Goal: Task Accomplishment & Management: Manage account settings

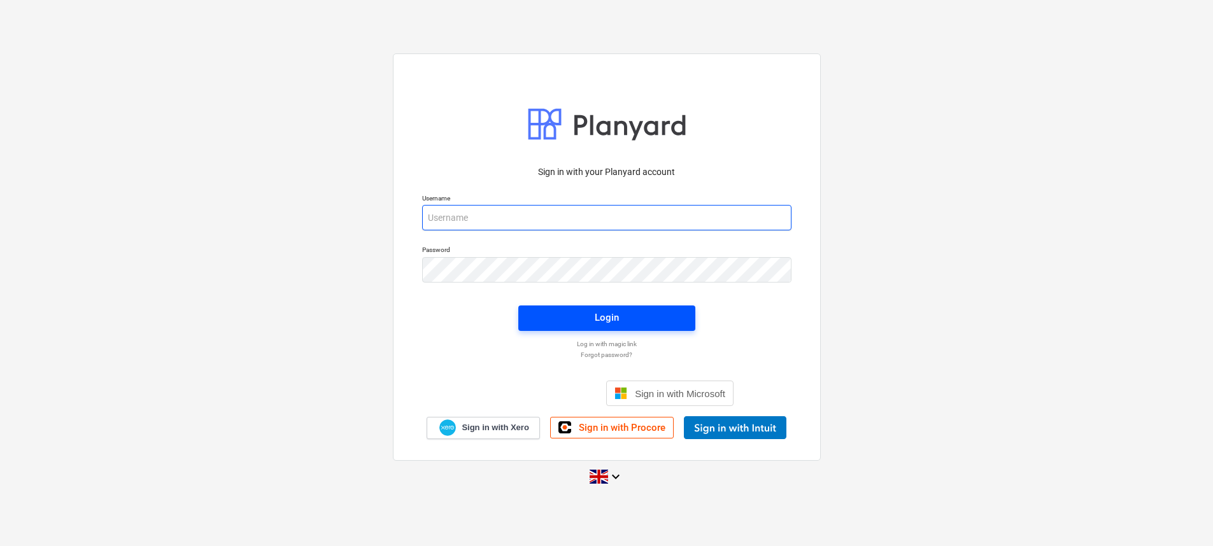
type input "[EMAIL_ADDRESS][DOMAIN_NAME]"
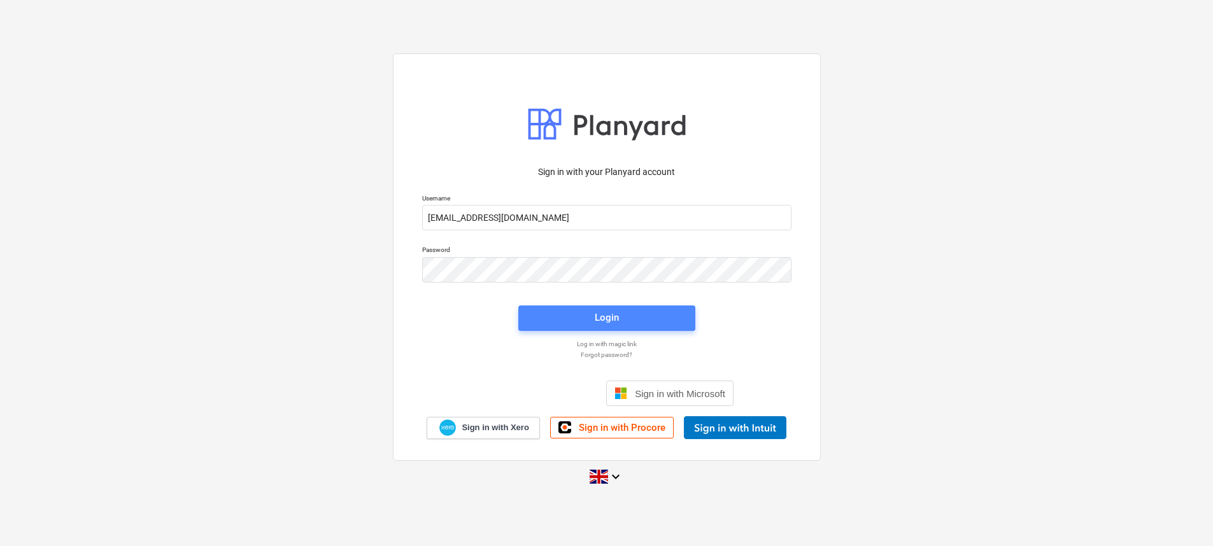
click at [606, 313] on div "Login" at bounding box center [606, 317] width 24 height 17
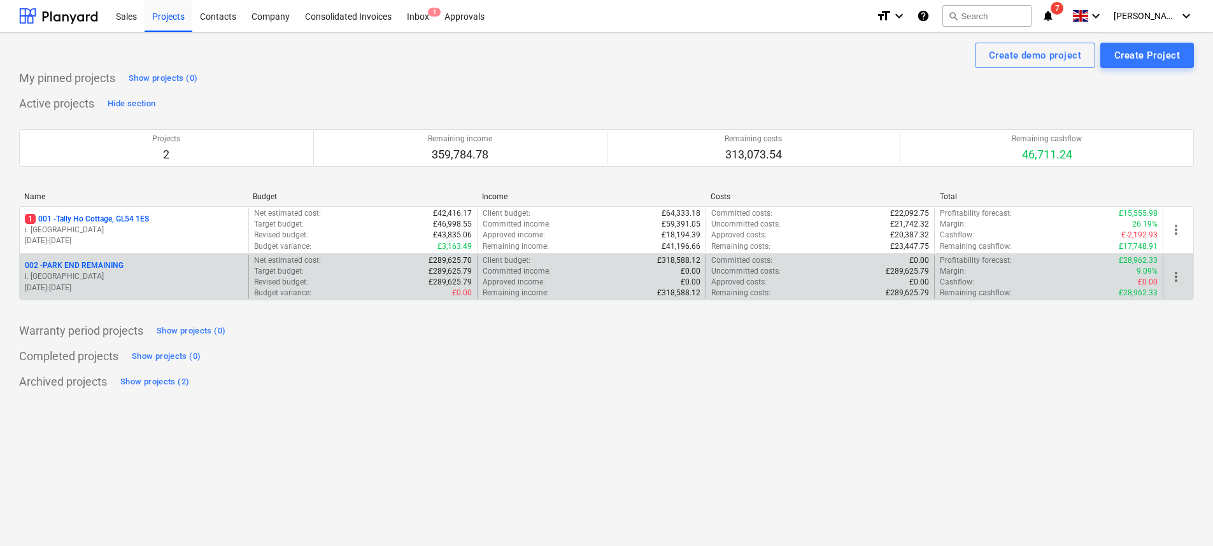
click at [118, 263] on p "002 - PARK END REMAINING" at bounding box center [74, 265] width 99 height 11
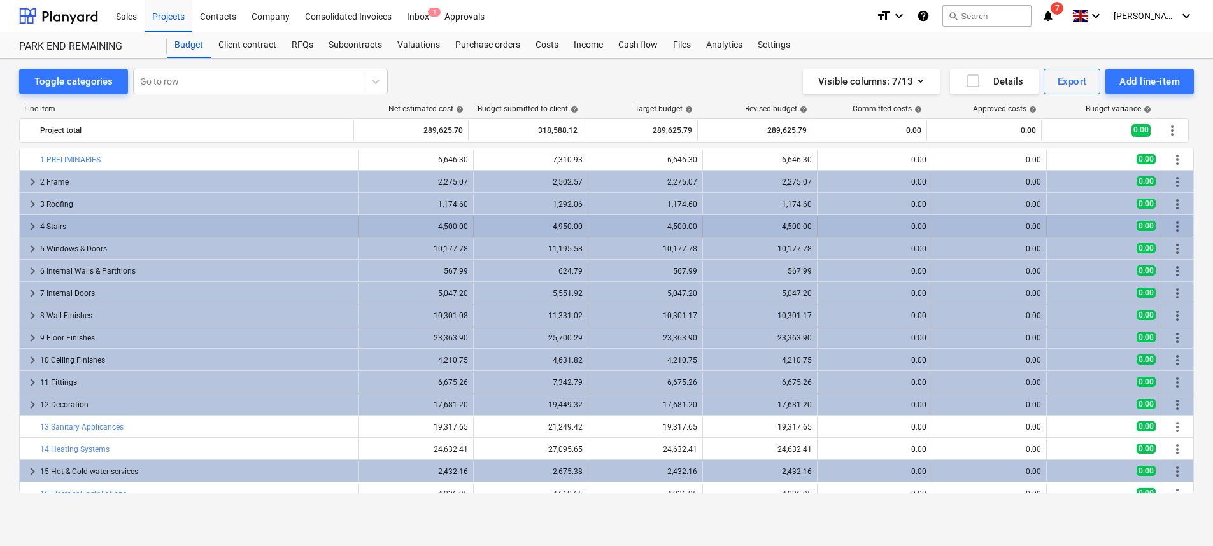
click at [31, 228] on span "keyboard_arrow_right" at bounding box center [32, 226] width 15 height 15
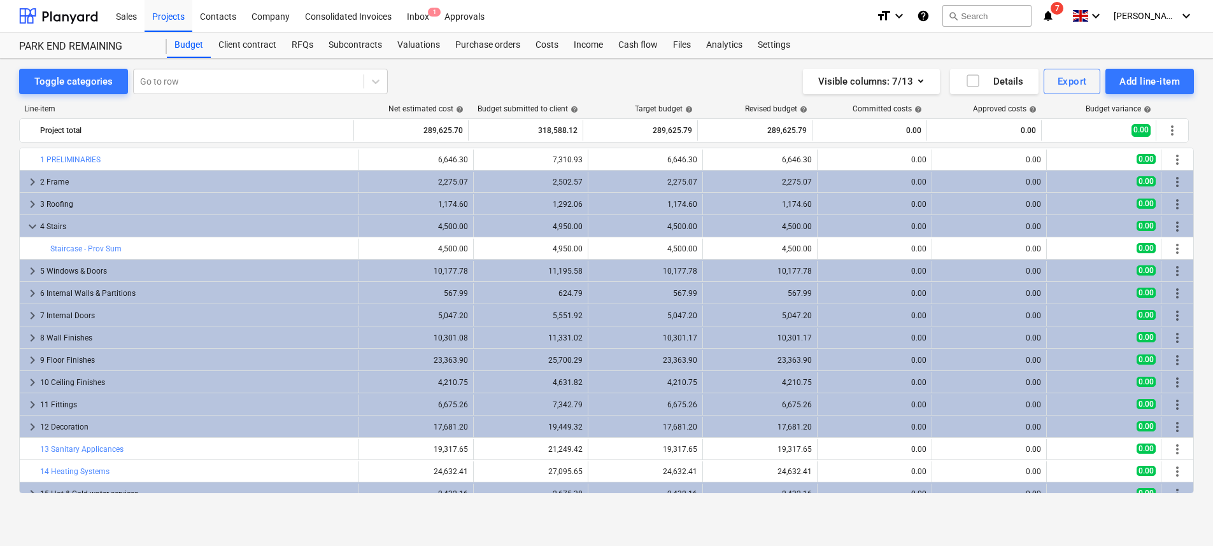
click at [31, 228] on span "keyboard_arrow_down" at bounding box center [32, 226] width 15 height 15
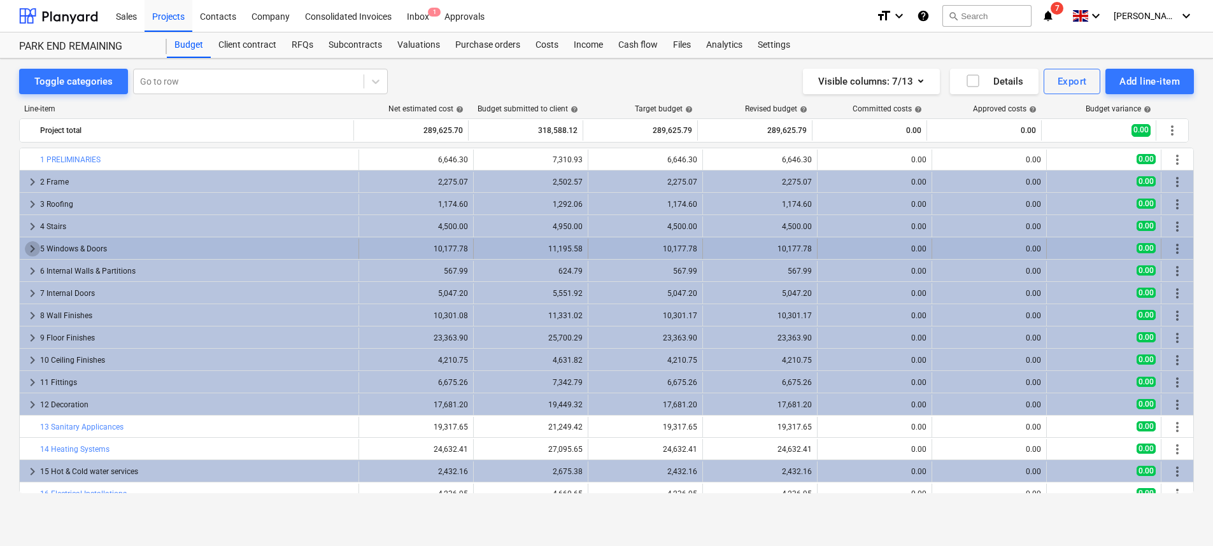
click at [30, 250] on span "keyboard_arrow_right" at bounding box center [32, 248] width 15 height 15
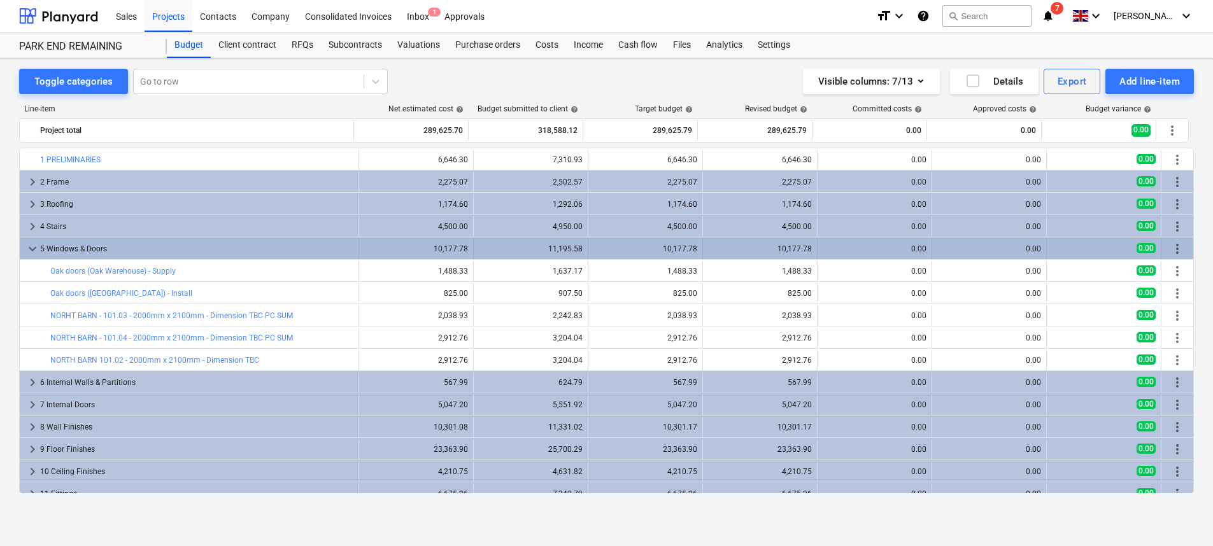
click at [30, 250] on span "keyboard_arrow_down" at bounding box center [32, 248] width 15 height 15
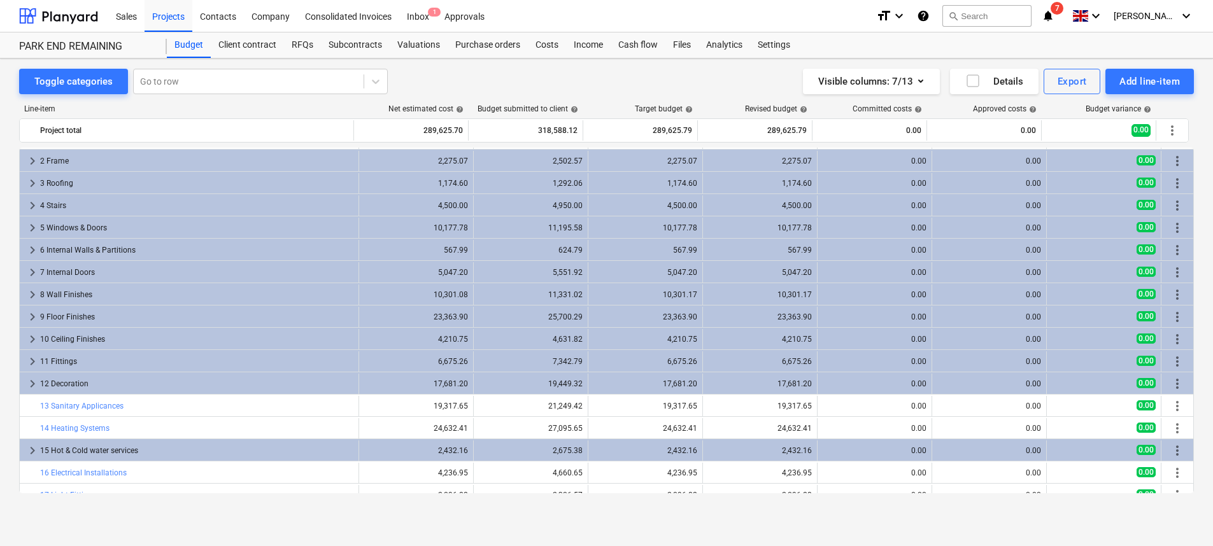
scroll to position [18, 0]
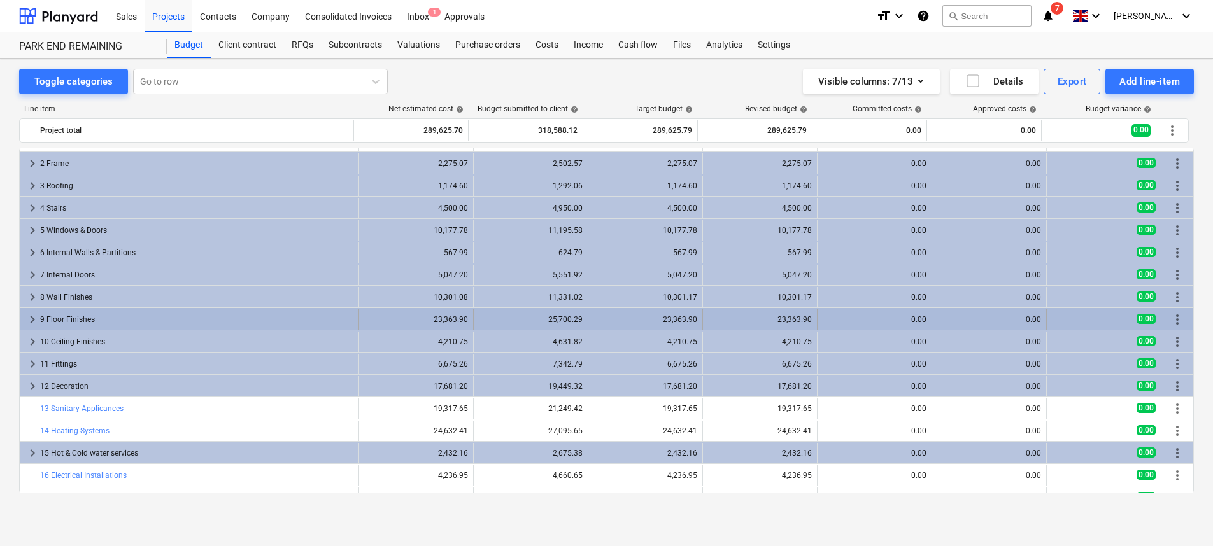
click at [31, 319] on span "keyboard_arrow_right" at bounding box center [32, 319] width 15 height 15
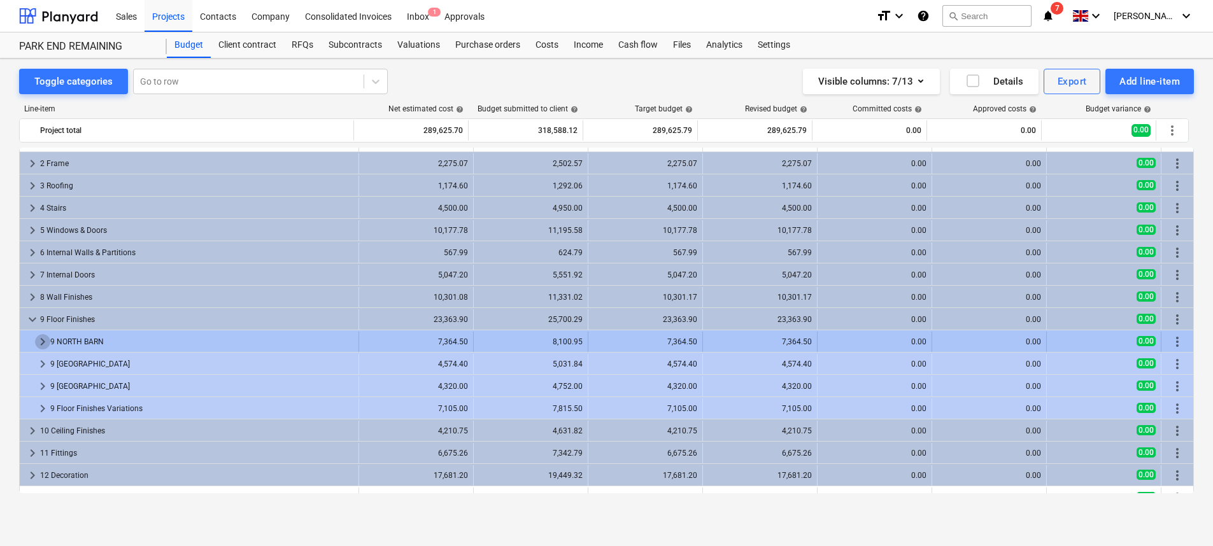
click at [42, 344] on span "keyboard_arrow_right" at bounding box center [42, 341] width 15 height 15
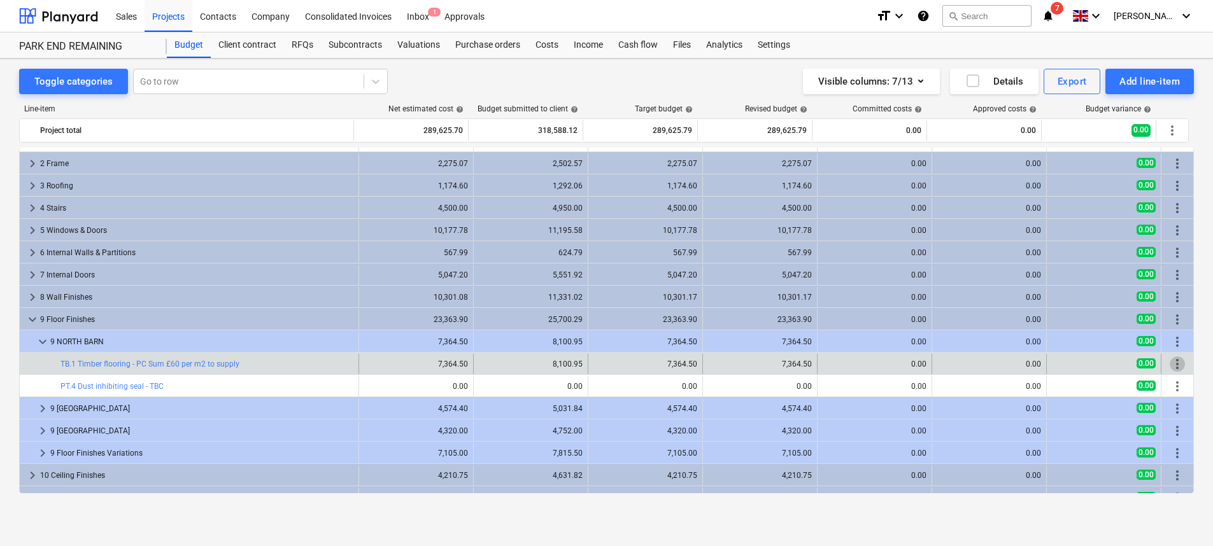
click at [1170, 364] on span "more_vert" at bounding box center [1176, 363] width 15 height 15
click at [1169, 362] on span "more_vert" at bounding box center [1176, 363] width 15 height 15
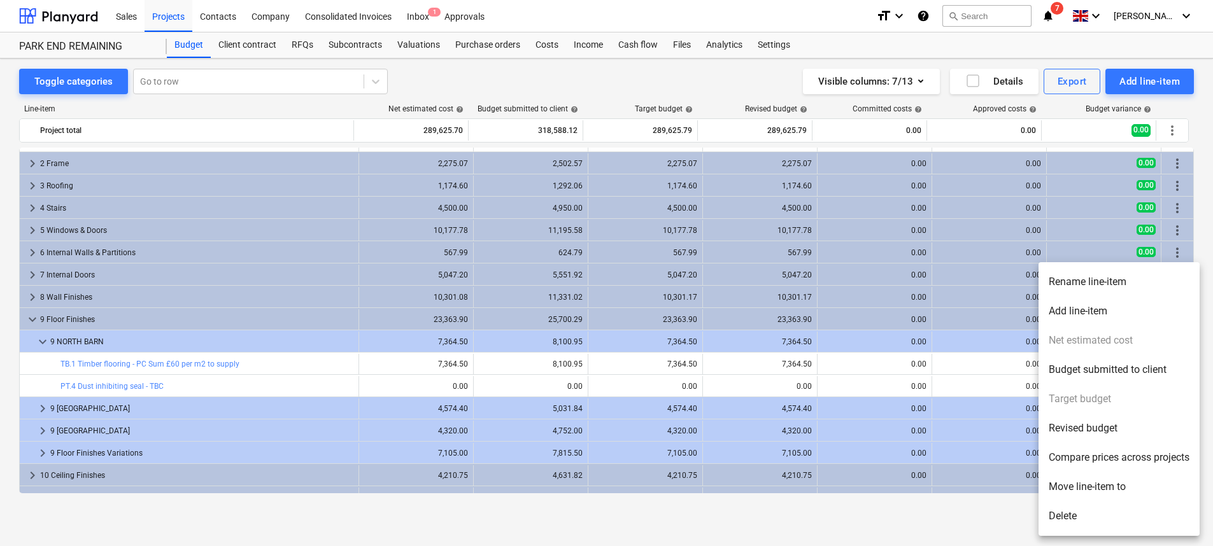
click at [1130, 317] on li "Add line-item" at bounding box center [1118, 311] width 161 height 29
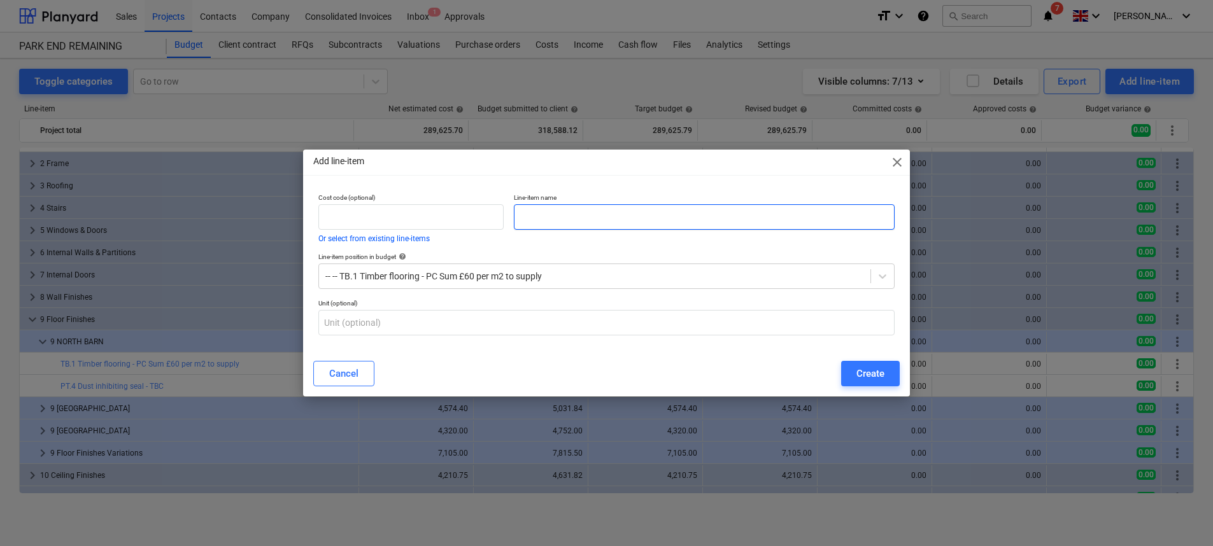
click at [589, 216] on input "text" at bounding box center [704, 216] width 381 height 25
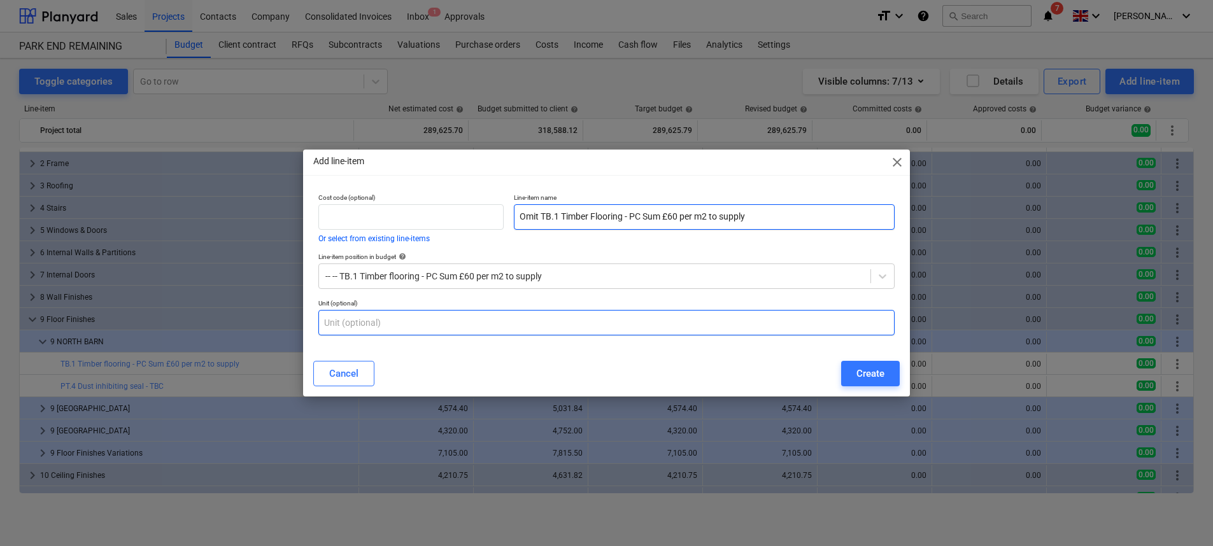
type input "Omit TB.1 Timber Flooring - PC Sum £60 per m2 to supply"
click at [642, 310] on input "text" at bounding box center [606, 322] width 576 height 25
type input "m2"
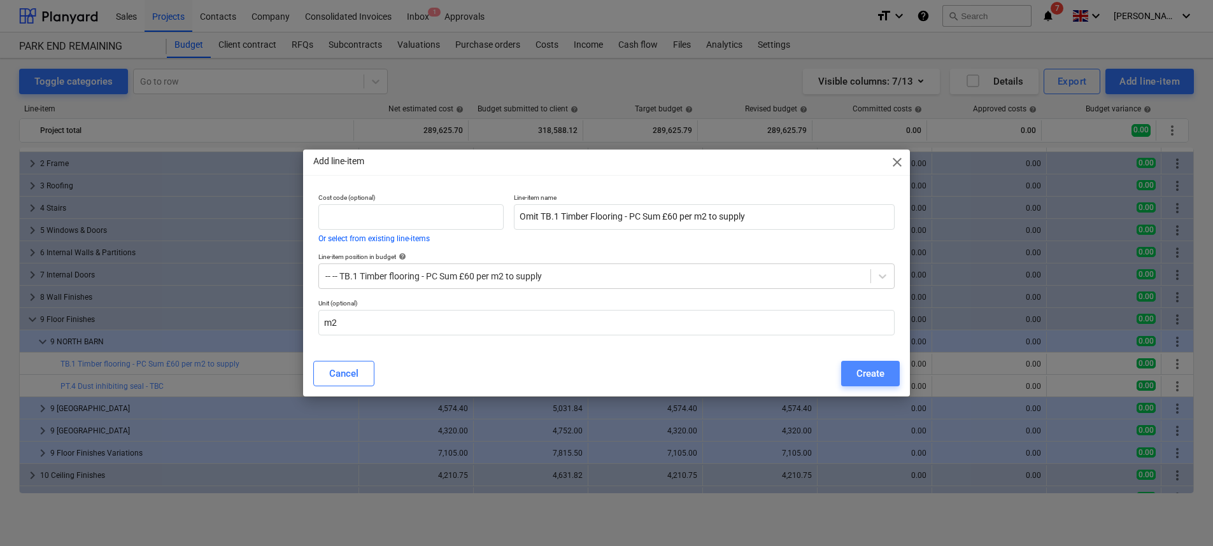
click at [854, 374] on button "Create" at bounding box center [870, 373] width 59 height 25
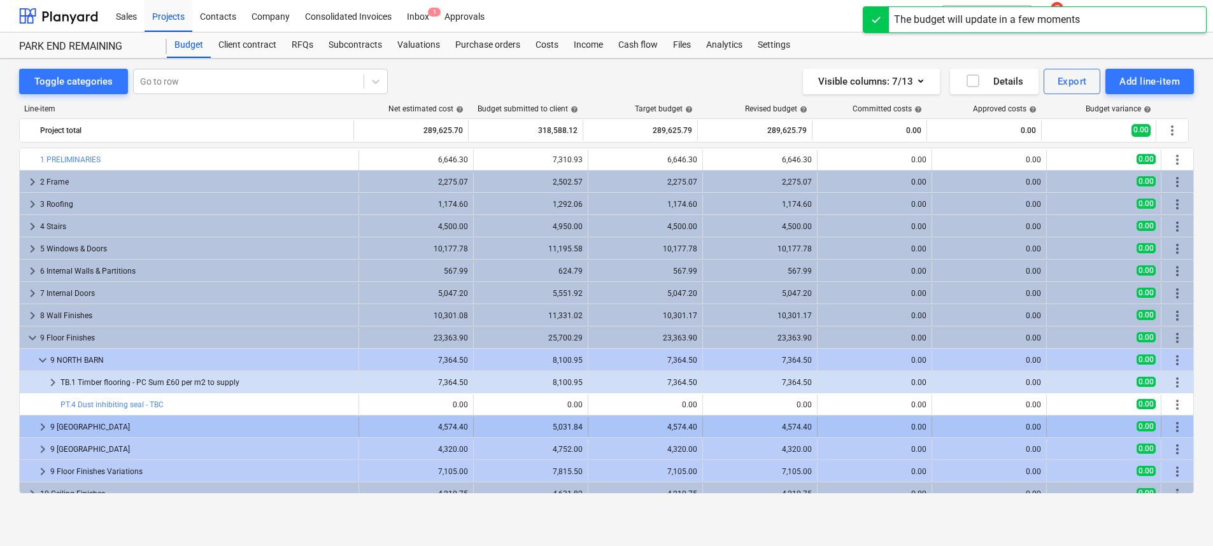
scroll to position [18, 0]
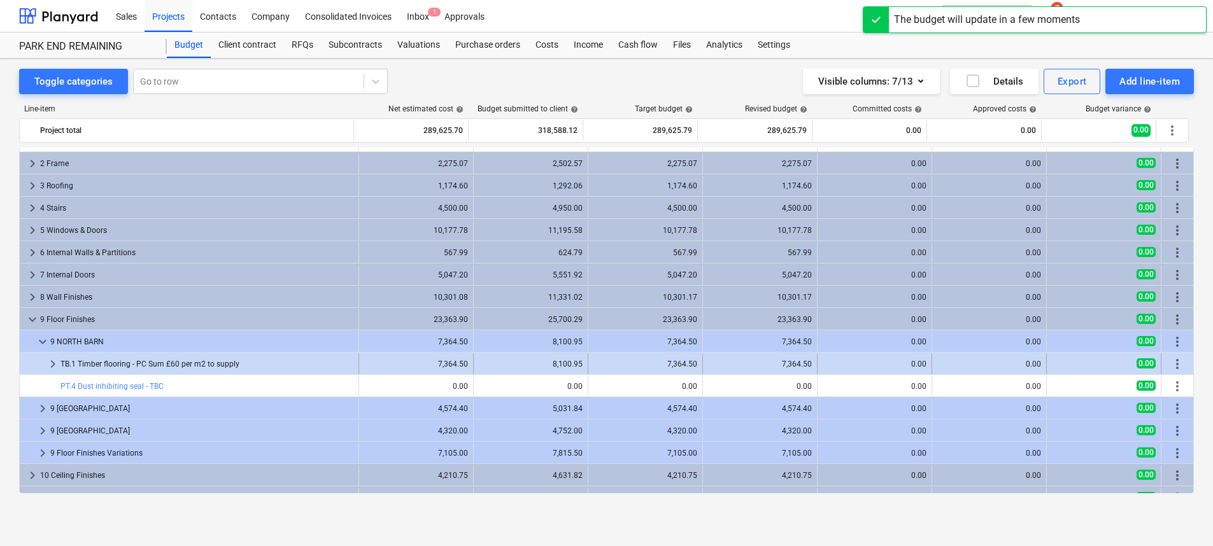
click at [50, 365] on span "keyboard_arrow_right" at bounding box center [52, 363] width 15 height 15
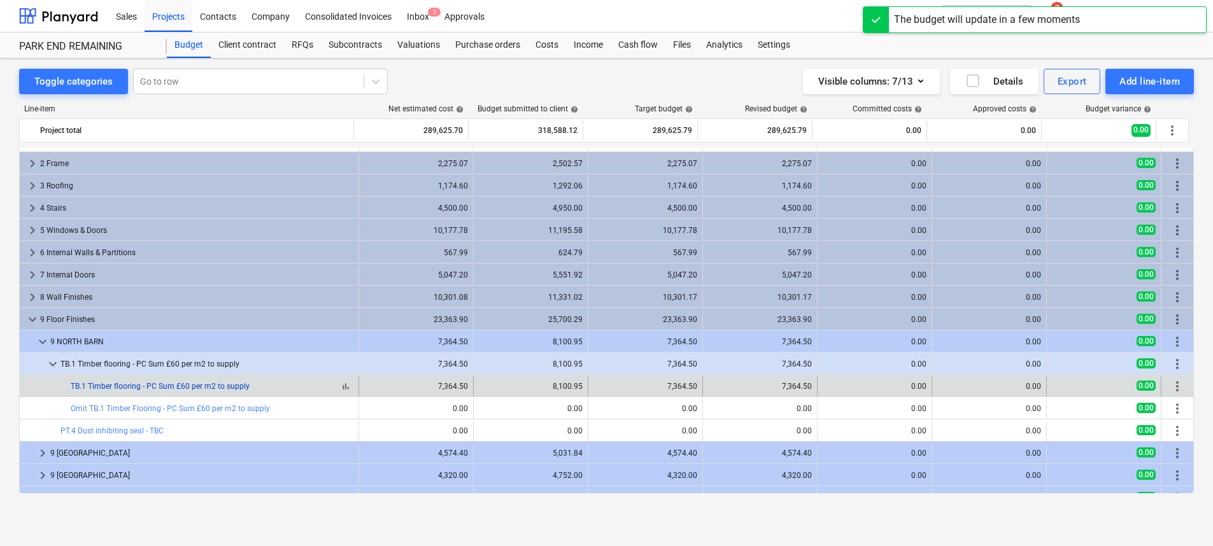
click at [145, 383] on link "TB.1 Timber flooring - PC Sum £60 per m2 to supply" at bounding box center [160, 386] width 179 height 9
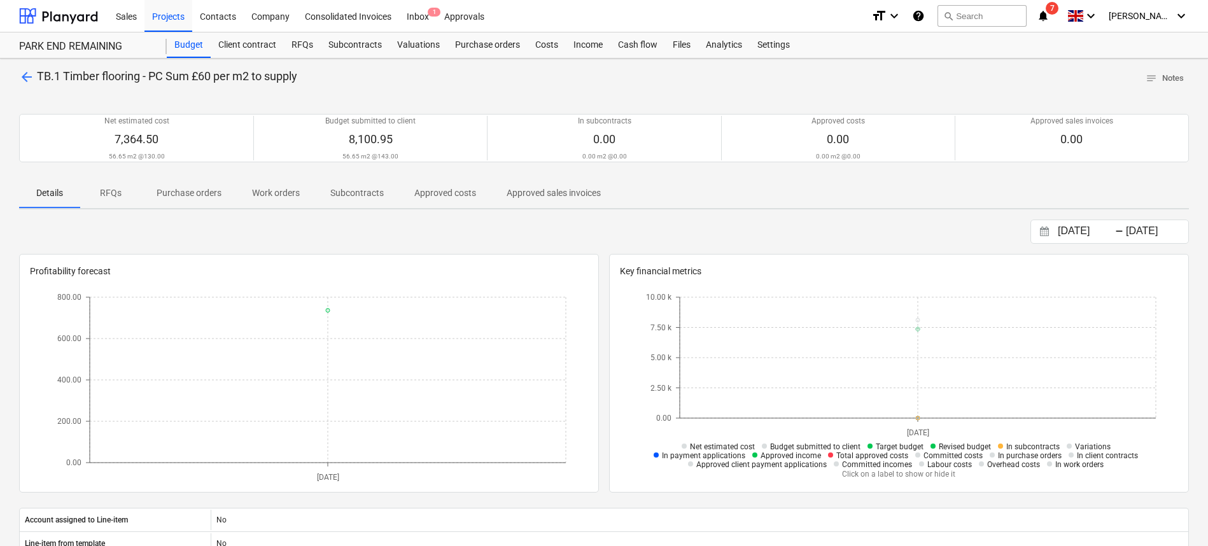
click at [30, 74] on span "arrow_back" at bounding box center [26, 76] width 15 height 15
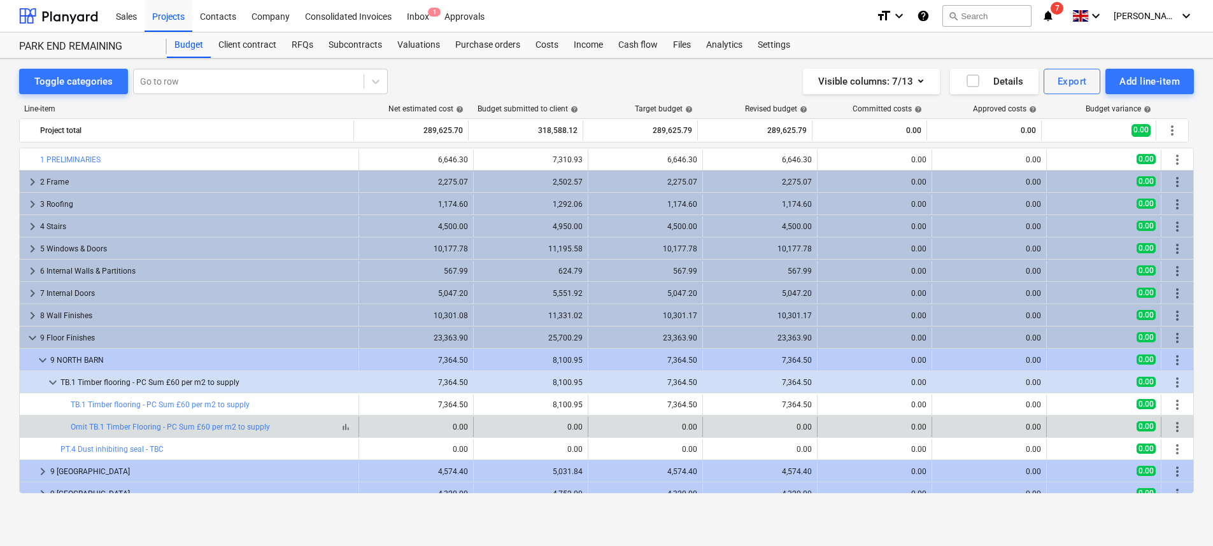
scroll to position [18, 0]
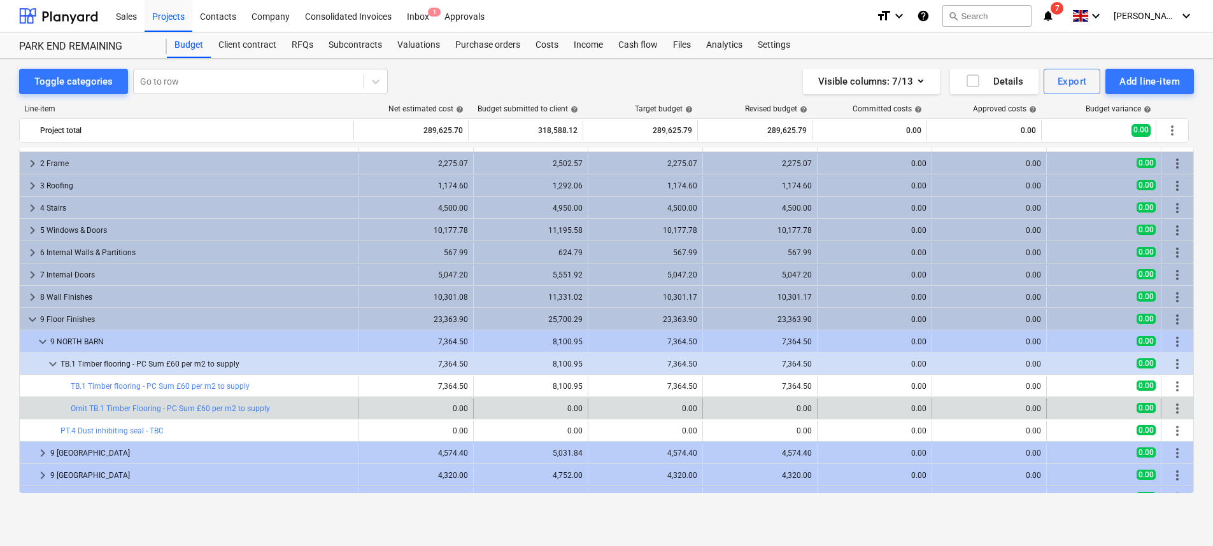
click at [1174, 409] on span "more_vert" at bounding box center [1176, 408] width 15 height 15
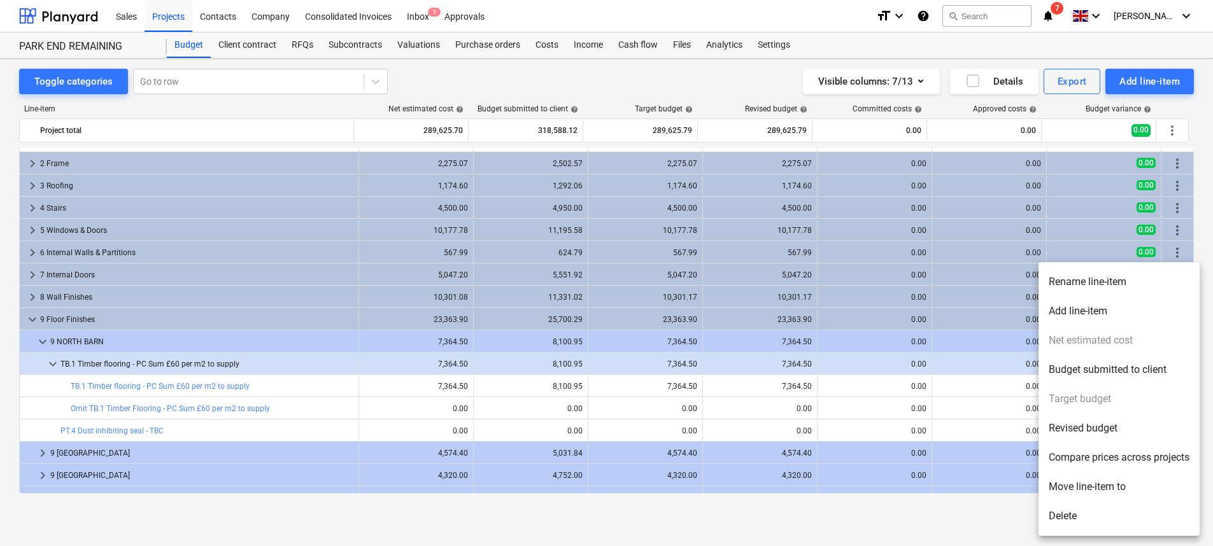
click at [1148, 423] on li "Revised budget" at bounding box center [1118, 428] width 161 height 29
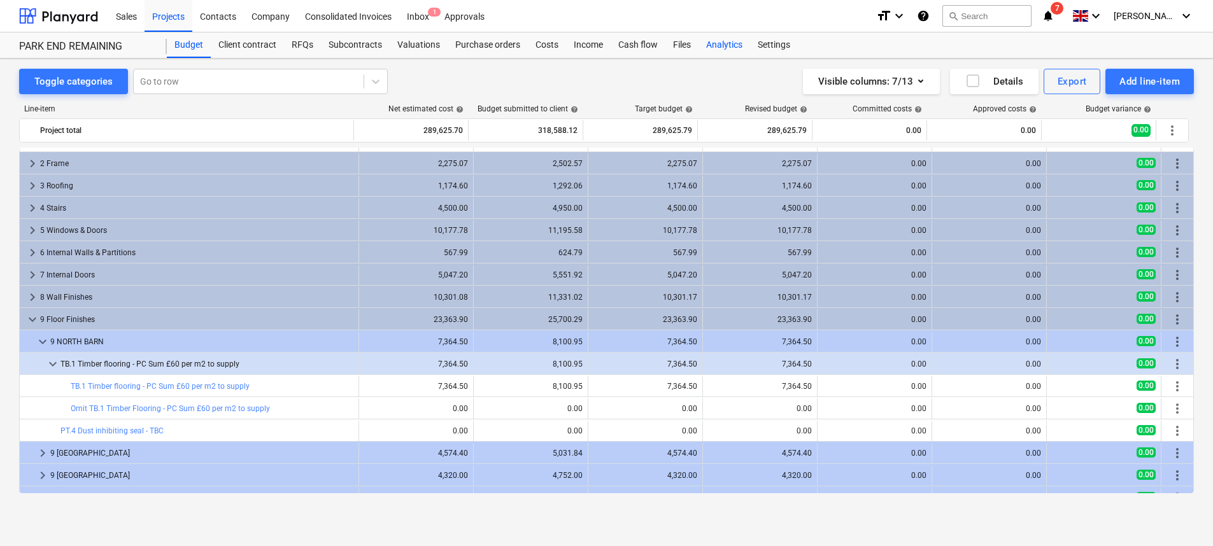
type textarea "x"
type input "0.00"
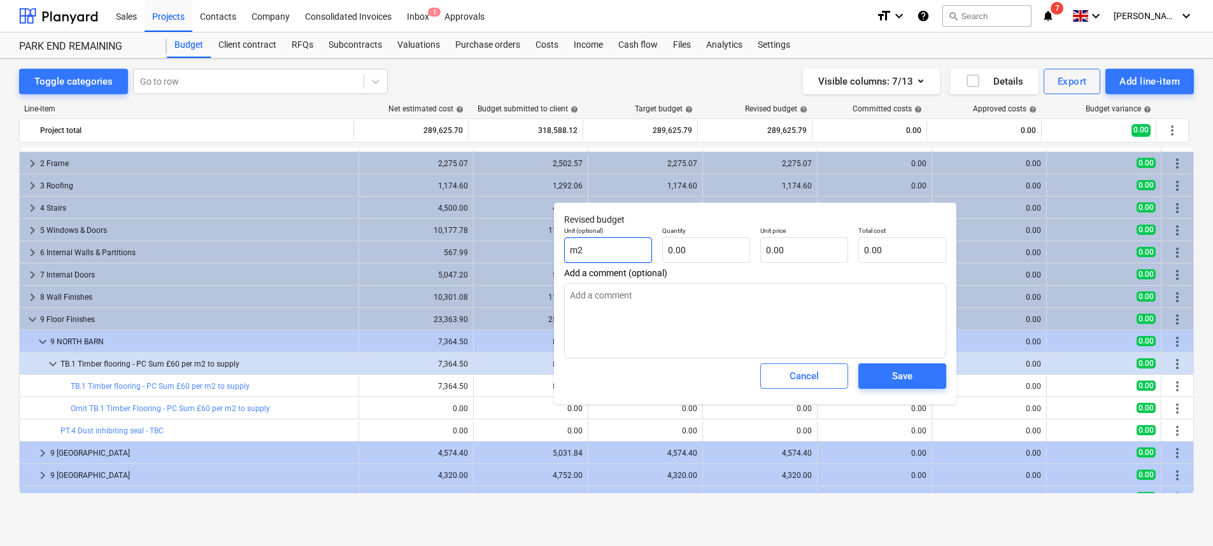
click at [615, 243] on input "m2" at bounding box center [608, 249] width 88 height 25
type textarea "x"
drag, startPoint x: 710, startPoint y: 246, endPoint x: 602, endPoint y: 248, distance: 108.2
click at [602, 248] on div "Unit (optional) m2 Quantity Unit price 0.00 Total cost 0.00" at bounding box center [755, 244] width 392 height 46
type textarea "x"
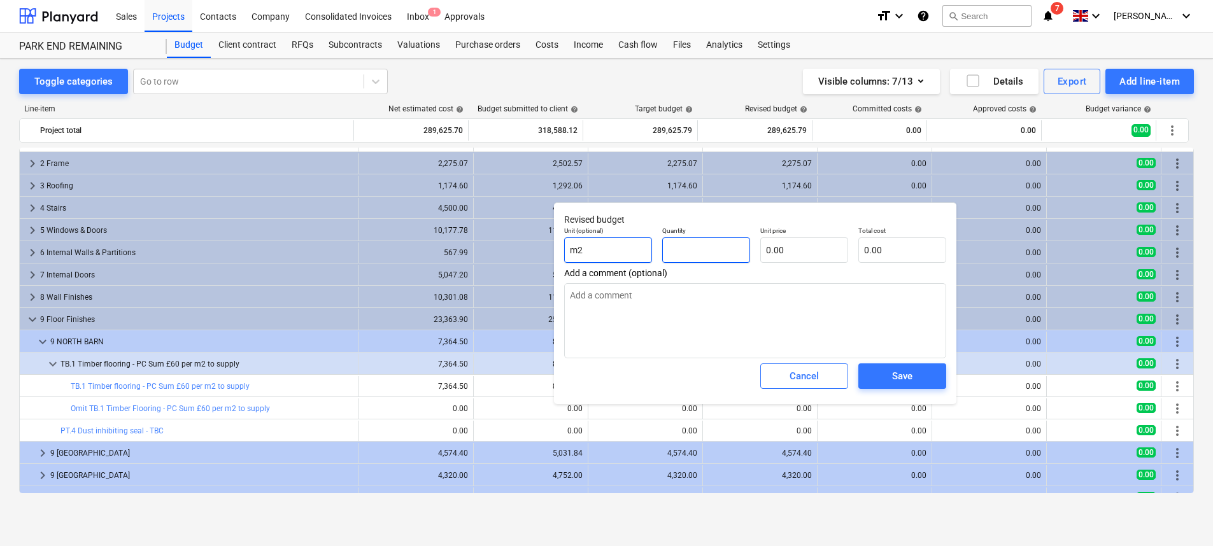
type input "5"
type textarea "x"
type input "56"
type textarea "x"
type input "56."
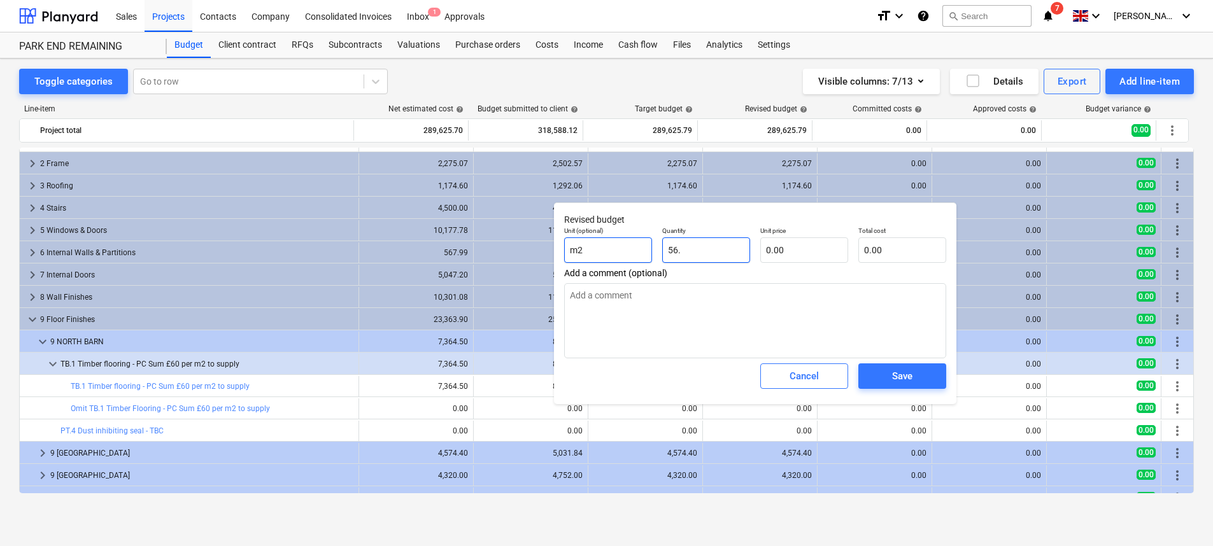
type textarea "x"
type input "56.6"
type textarea "x"
type input "56.65"
type textarea "x"
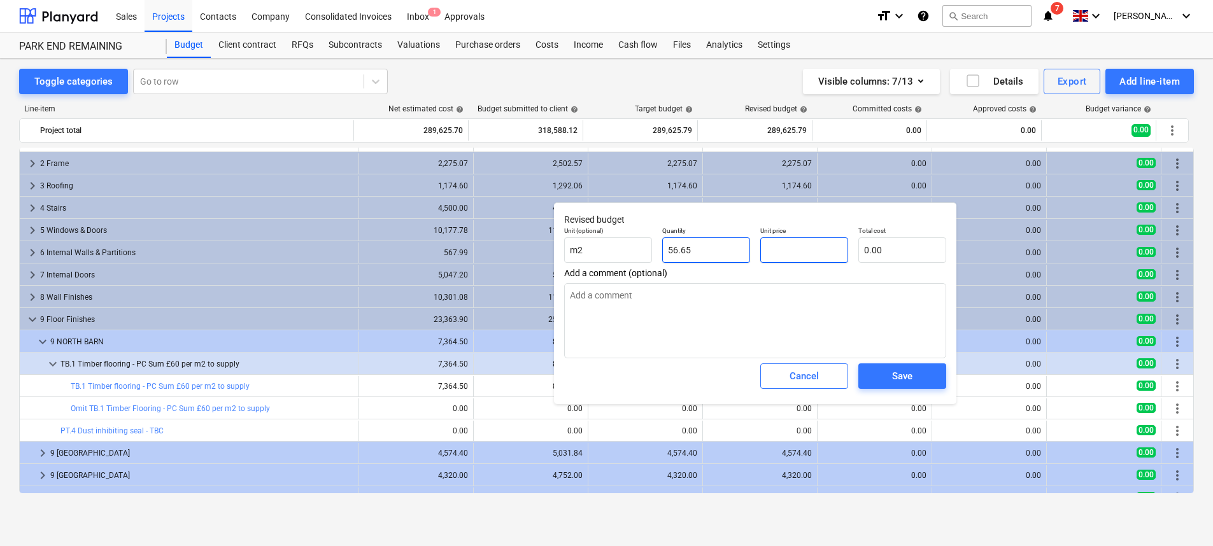
drag, startPoint x: 799, startPoint y: 244, endPoint x: 742, endPoint y: 242, distance: 57.3
click at [742, 242] on div "Unit (optional) m2 Quantity 56.65 Unit price Total cost 0.00" at bounding box center [755, 244] width 392 height 46
type textarea "x"
type input "1"
type input "56.65"
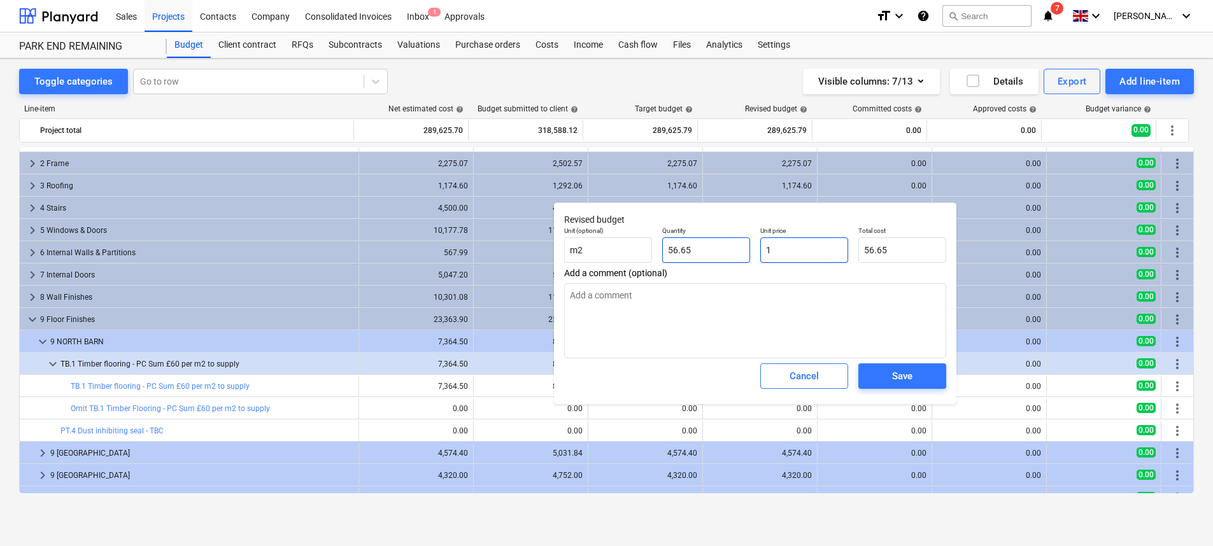
type textarea "x"
type input "13"
type input "736.45"
type textarea "x"
type input "130"
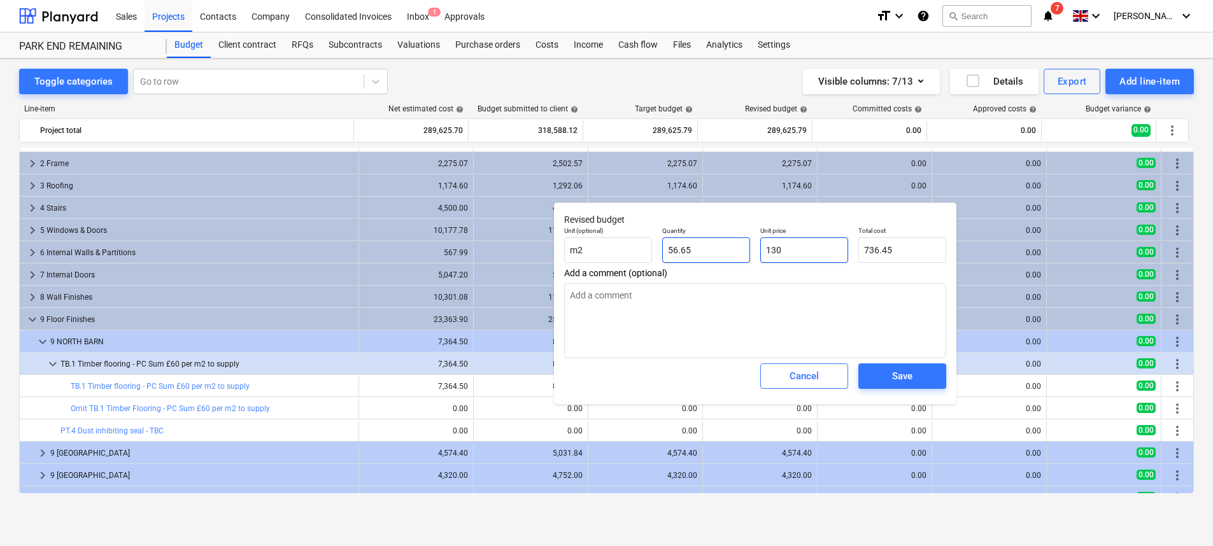
type input "7,364.50"
type input "130"
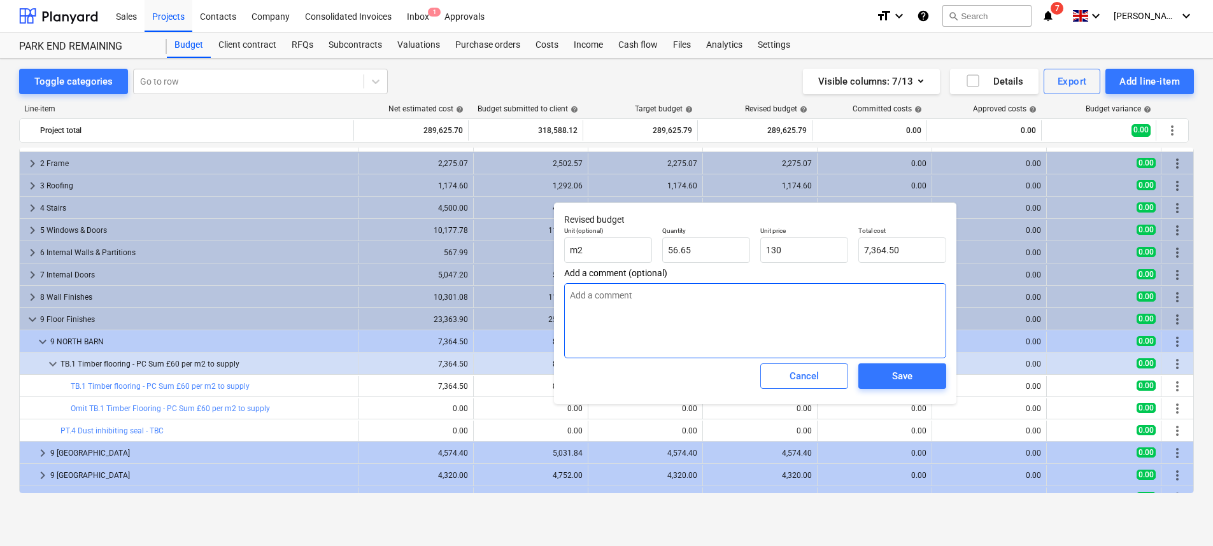
type textarea "x"
type input "130.00"
click at [854, 310] on textarea at bounding box center [755, 320] width 382 height 75
click at [669, 248] on input "56.65" at bounding box center [706, 249] width 88 height 25
type textarea "x"
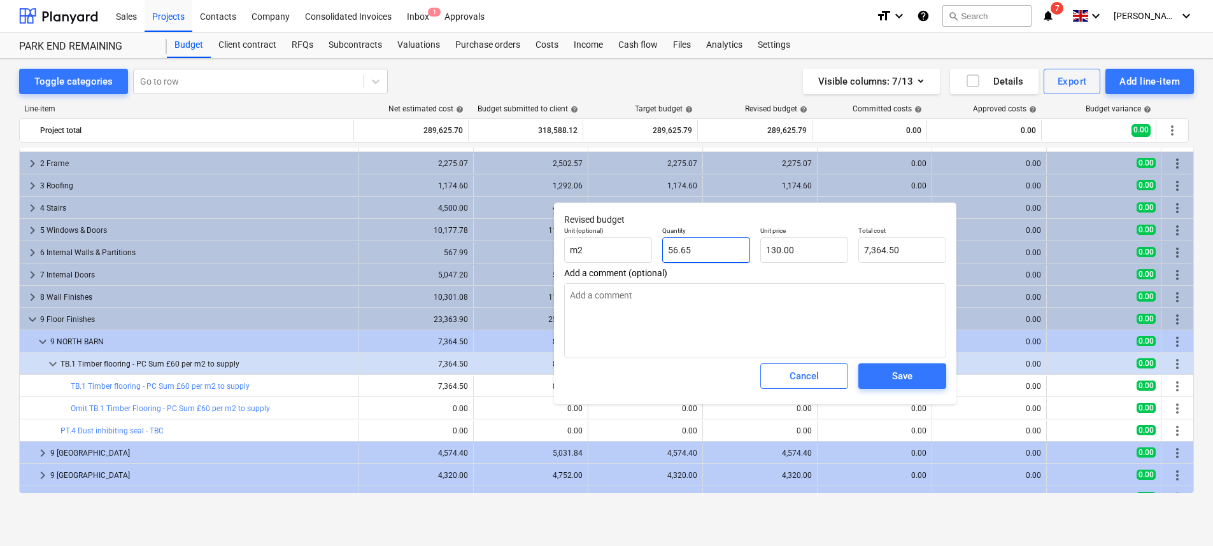
type input "-56.65"
type input "-7,364.50"
type input "-56.65"
click at [825, 297] on textarea at bounding box center [755, 320] width 382 height 75
click at [918, 370] on span "Save" at bounding box center [901, 376] width 57 height 17
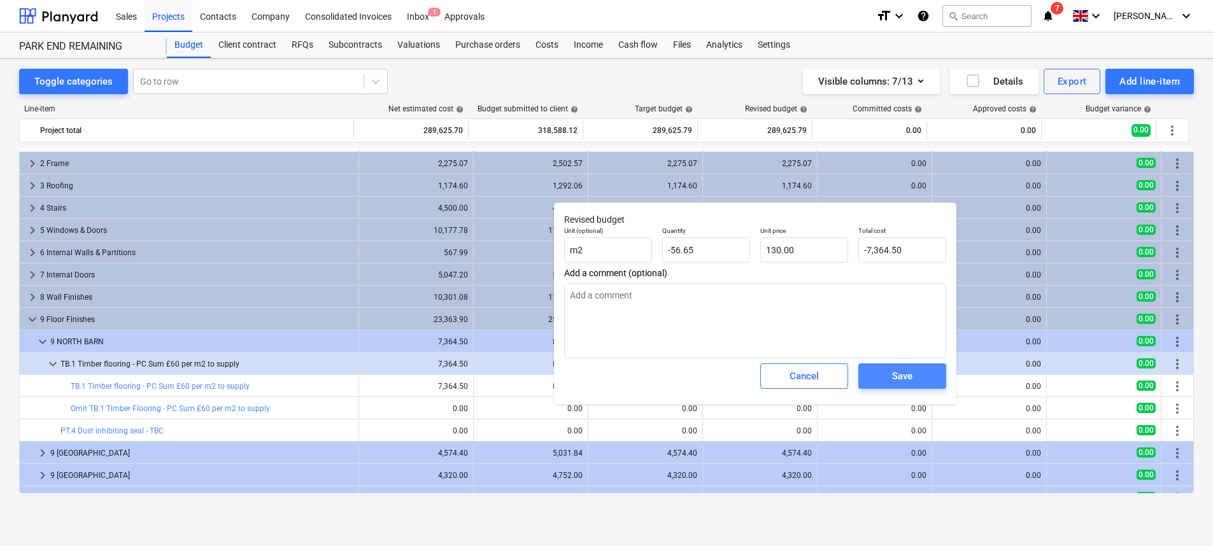
type textarea "x"
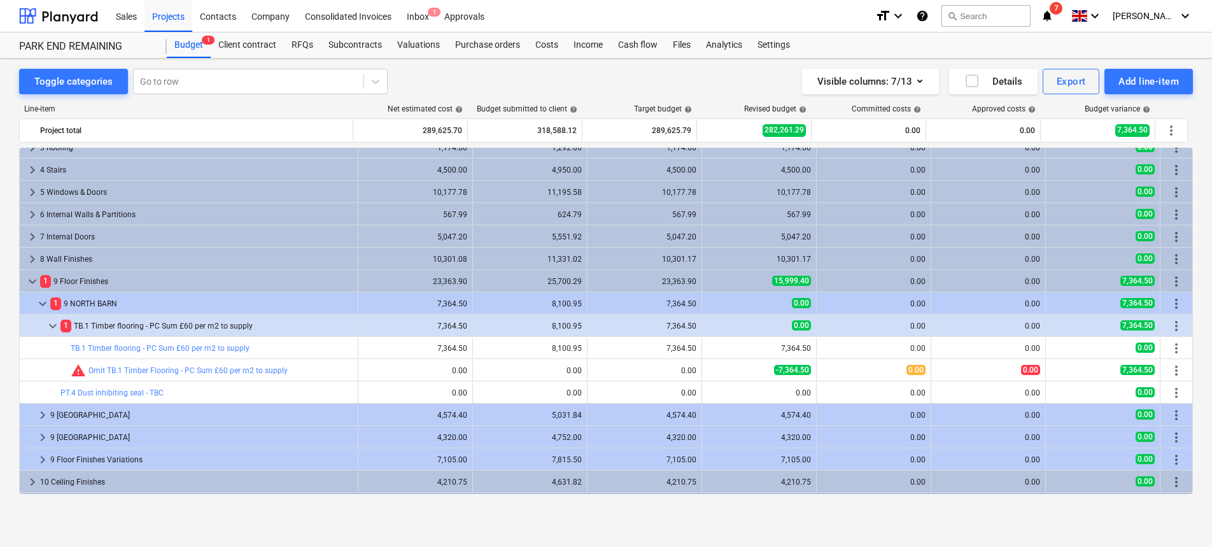
scroll to position [64, 0]
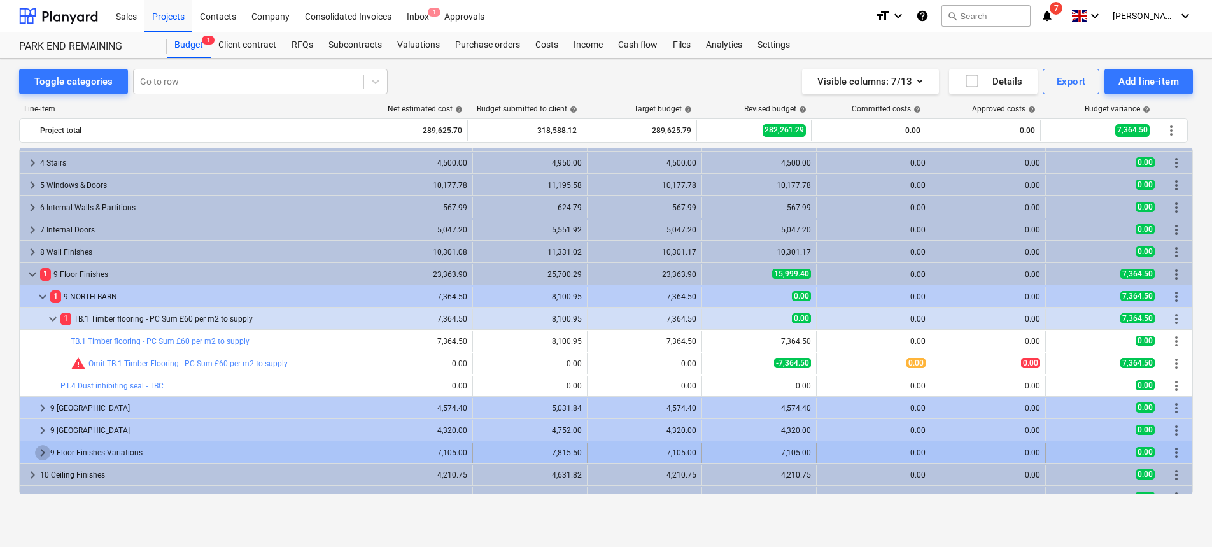
click at [46, 451] on span "keyboard_arrow_right" at bounding box center [42, 452] width 15 height 15
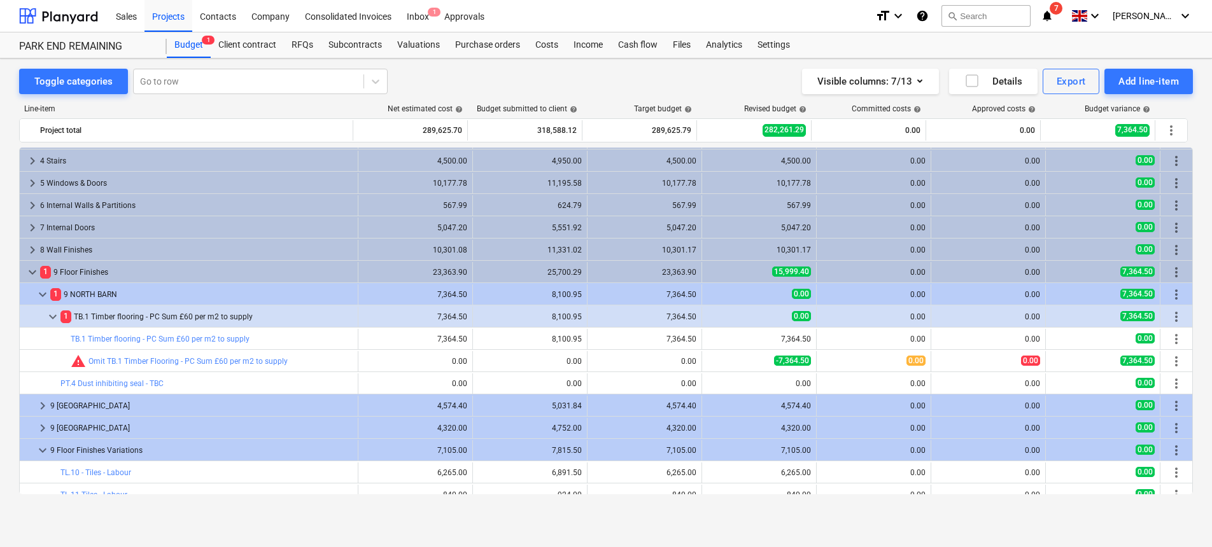
scroll to position [86, 0]
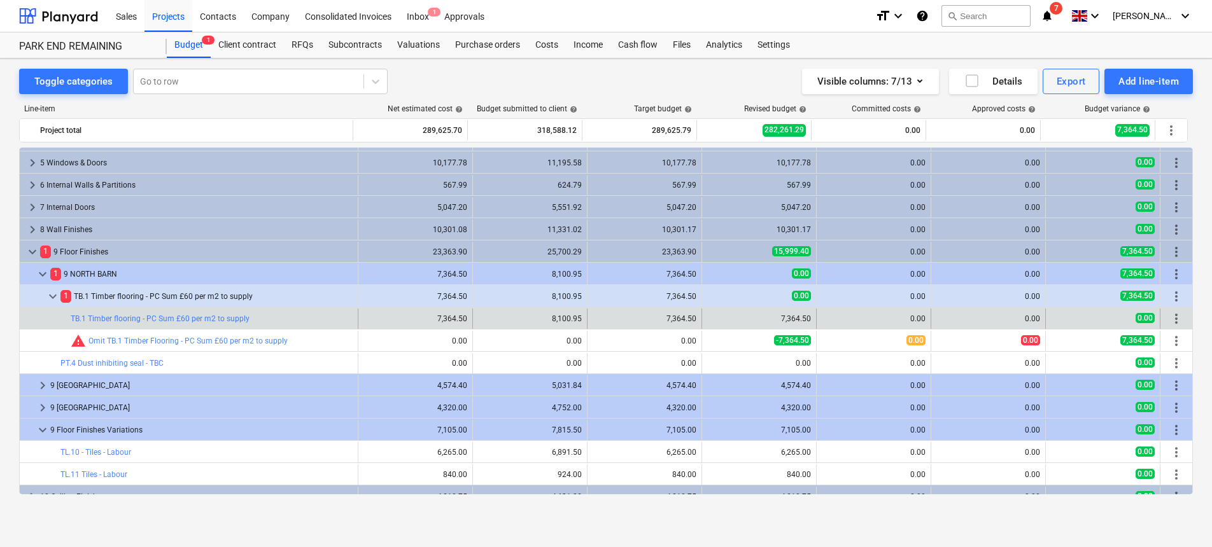
click at [1172, 318] on span "more_vert" at bounding box center [1176, 318] width 15 height 15
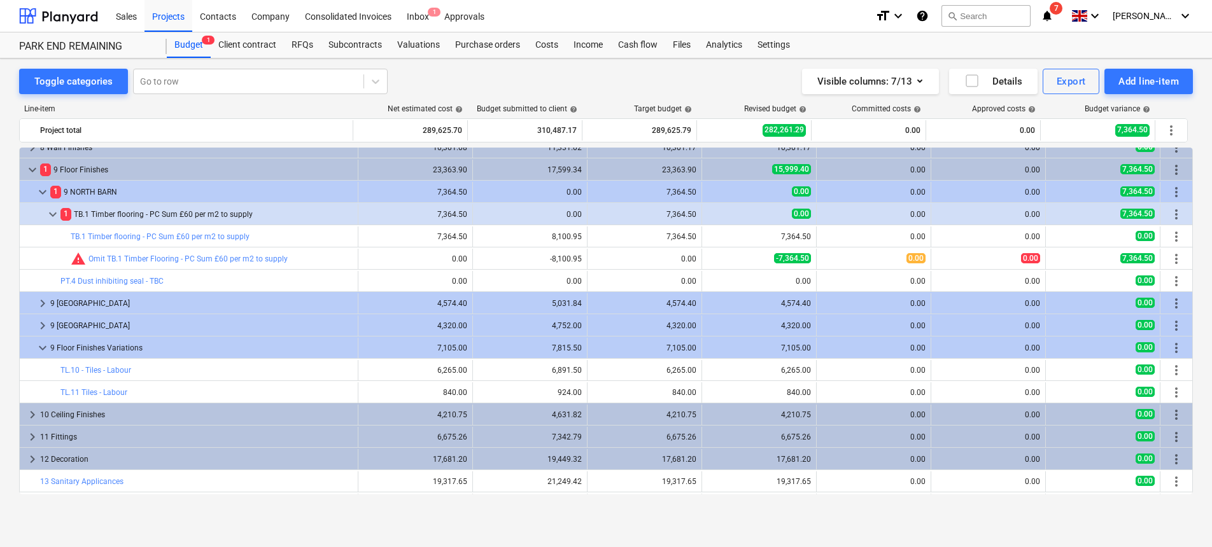
scroll to position [171, 0]
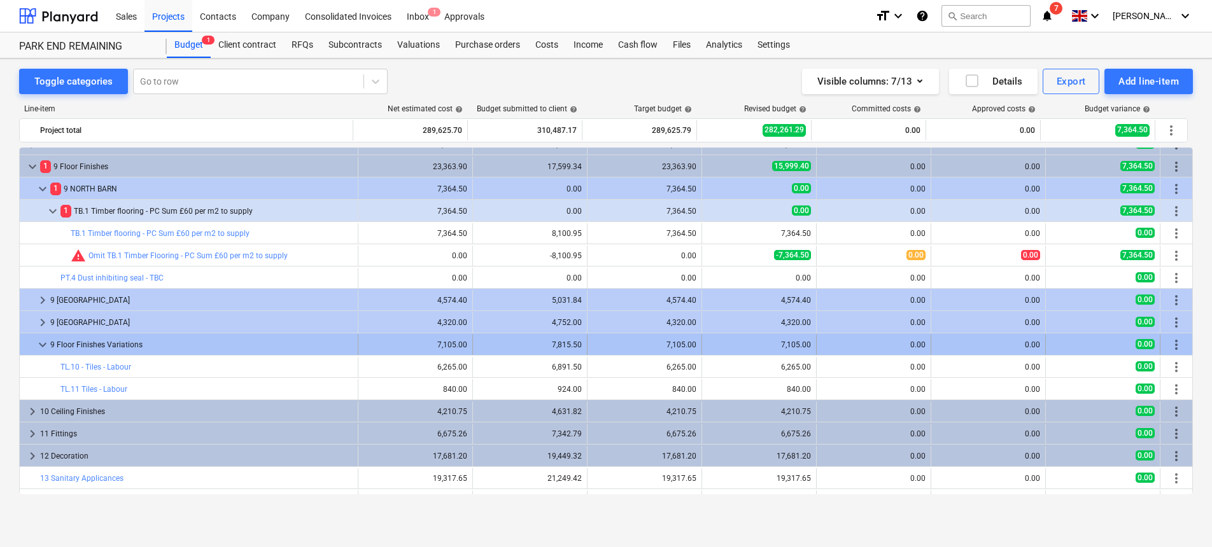
click at [1174, 342] on span "more_vert" at bounding box center [1176, 344] width 15 height 15
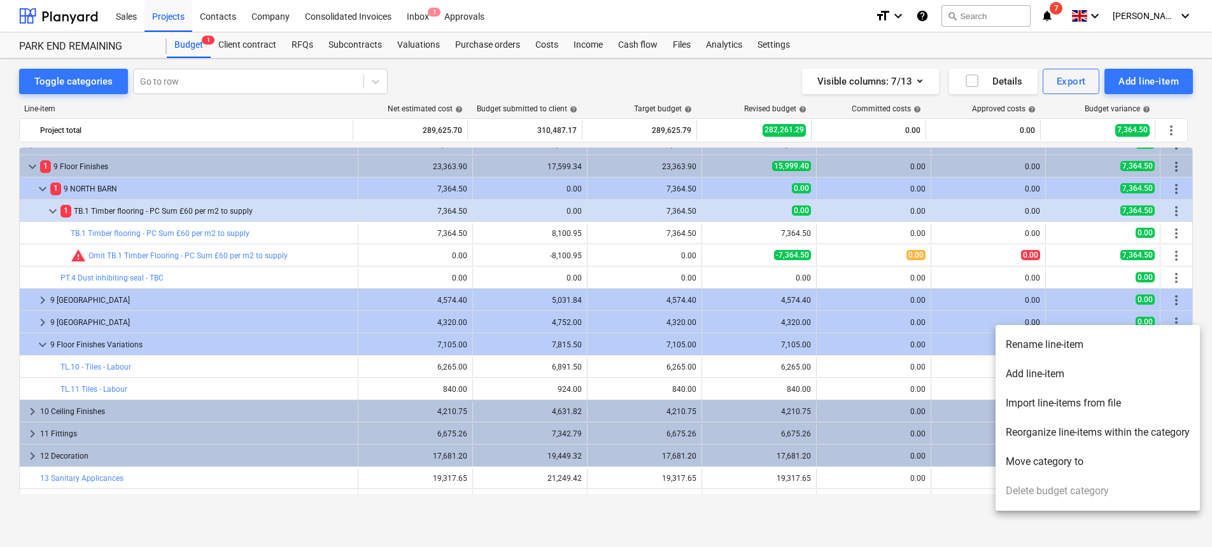
click at [1121, 384] on li "Add line-item" at bounding box center [1097, 374] width 204 height 29
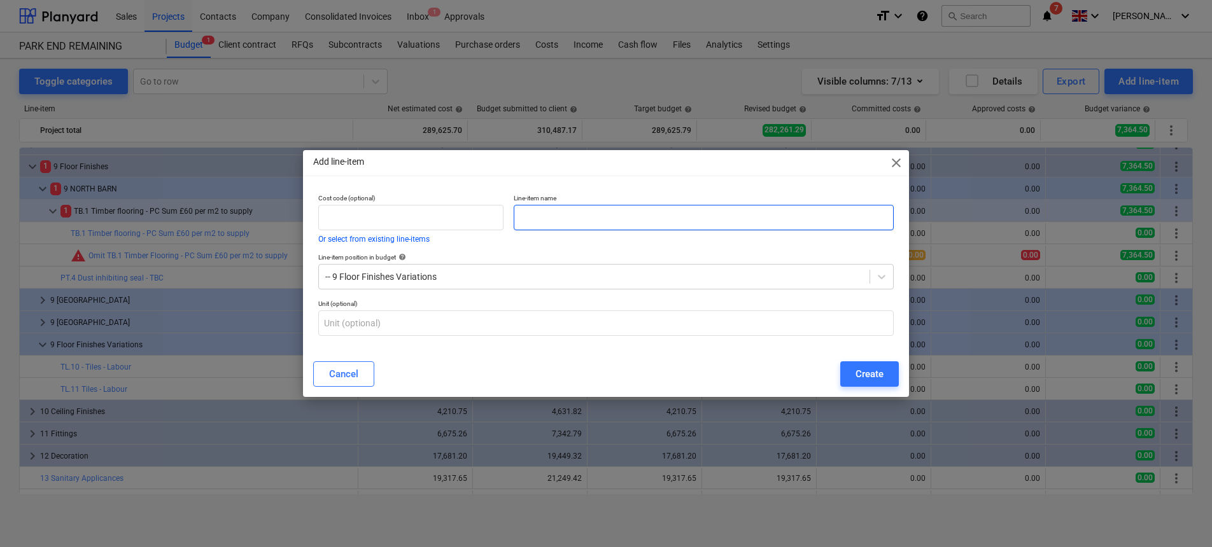
click at [558, 216] on input "text" at bounding box center [704, 217] width 380 height 25
paste input "[GEOGRAPHIC_DATA] - Lakeland Herdwicke twist - colour "Ullswater". Brushed stai…"
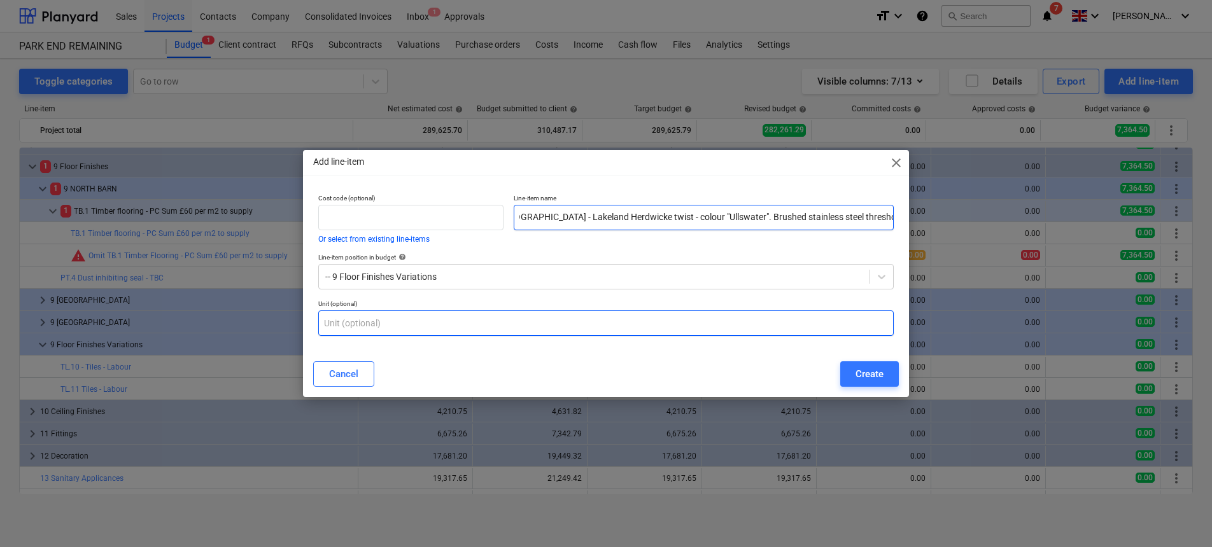
type input "[GEOGRAPHIC_DATA] - Lakeland Herdwicke twist - colour "Ullswater". Brushed stai…"
click at [739, 327] on input "text" at bounding box center [605, 323] width 575 height 25
type input "item"
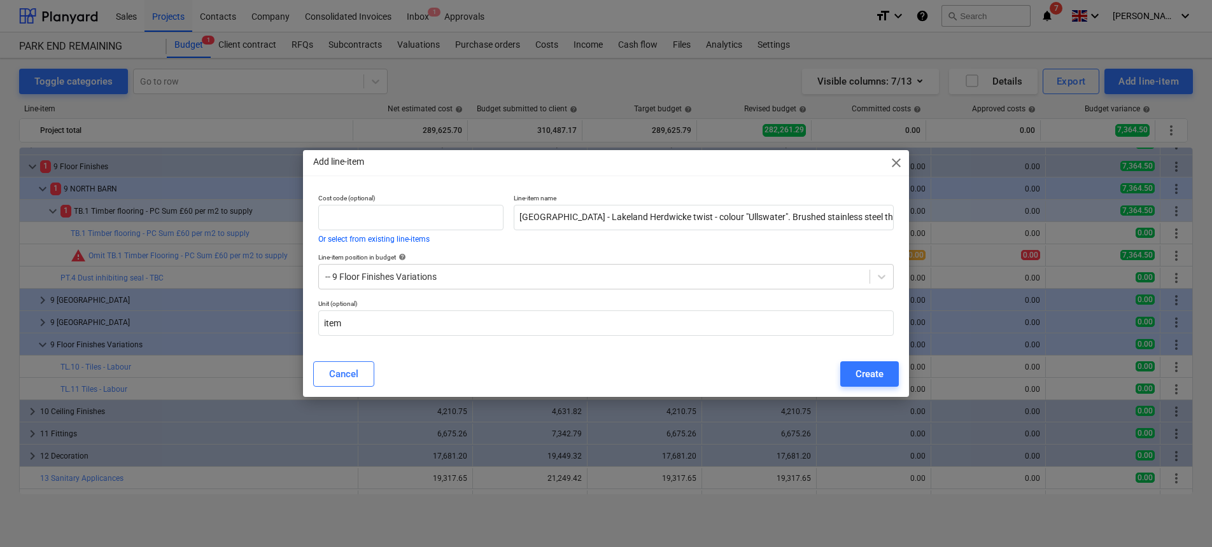
click at [834, 373] on div "Cancel Create" at bounding box center [606, 374] width 586 height 25
click at [853, 373] on button "Create" at bounding box center [869, 374] width 59 height 25
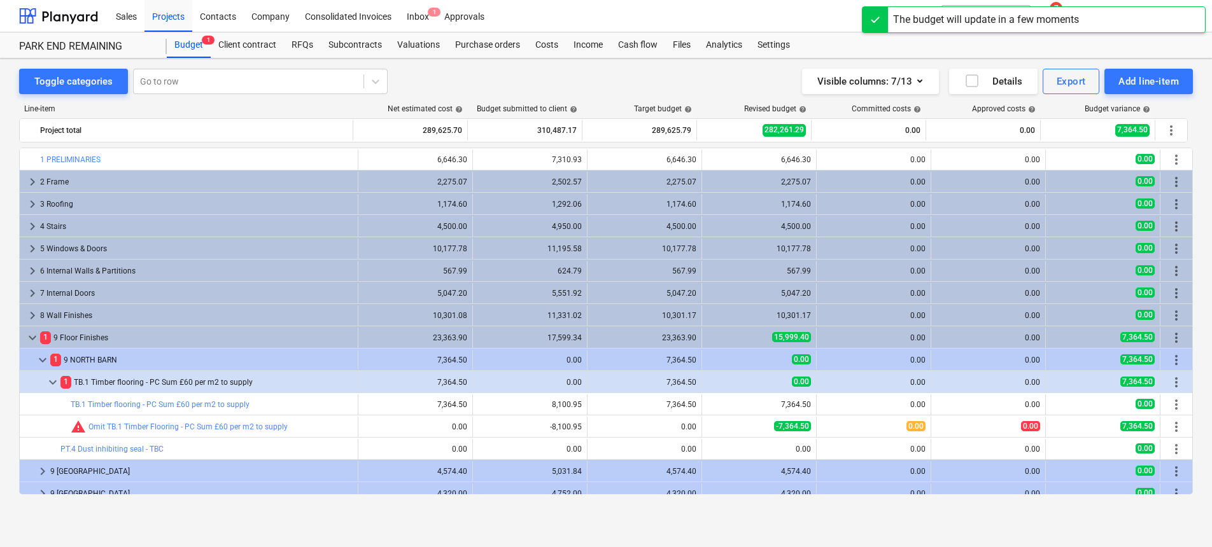
scroll to position [171, 0]
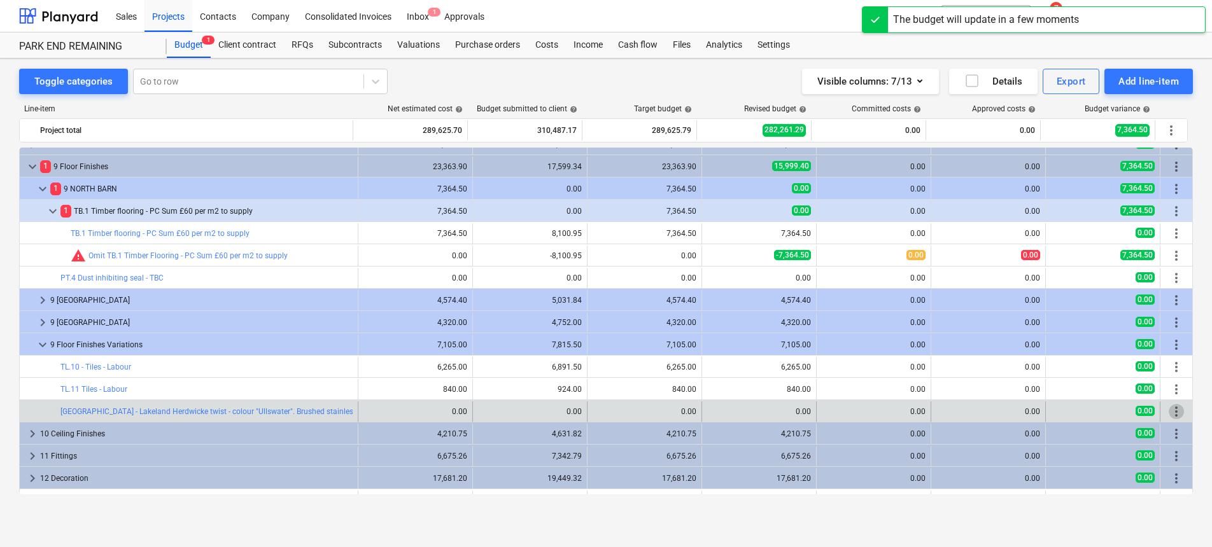
click at [1174, 415] on span "more_vert" at bounding box center [1176, 411] width 15 height 15
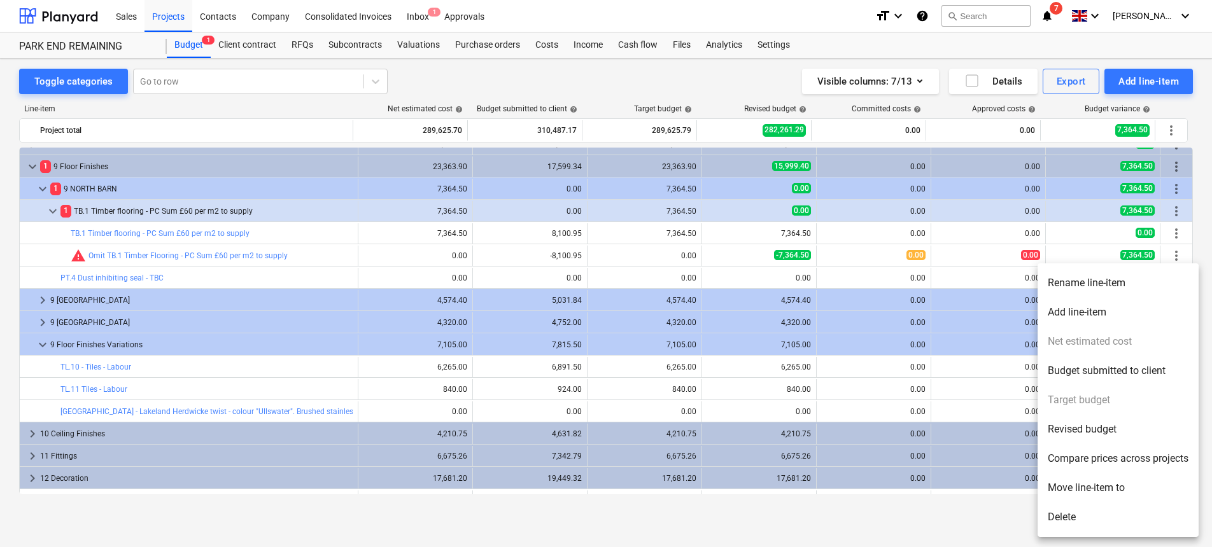
drag, startPoint x: 346, startPoint y: 398, endPoint x: 328, endPoint y: 414, distance: 24.4
click at [346, 398] on div at bounding box center [606, 273] width 1212 height 547
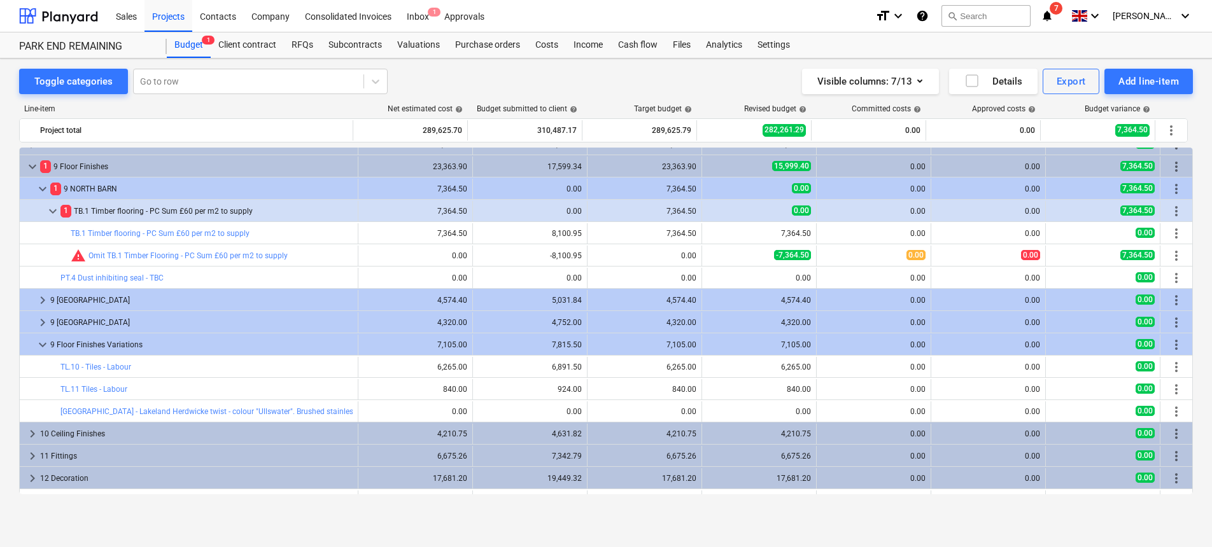
click at [327, 415] on div at bounding box center [606, 273] width 1212 height 547
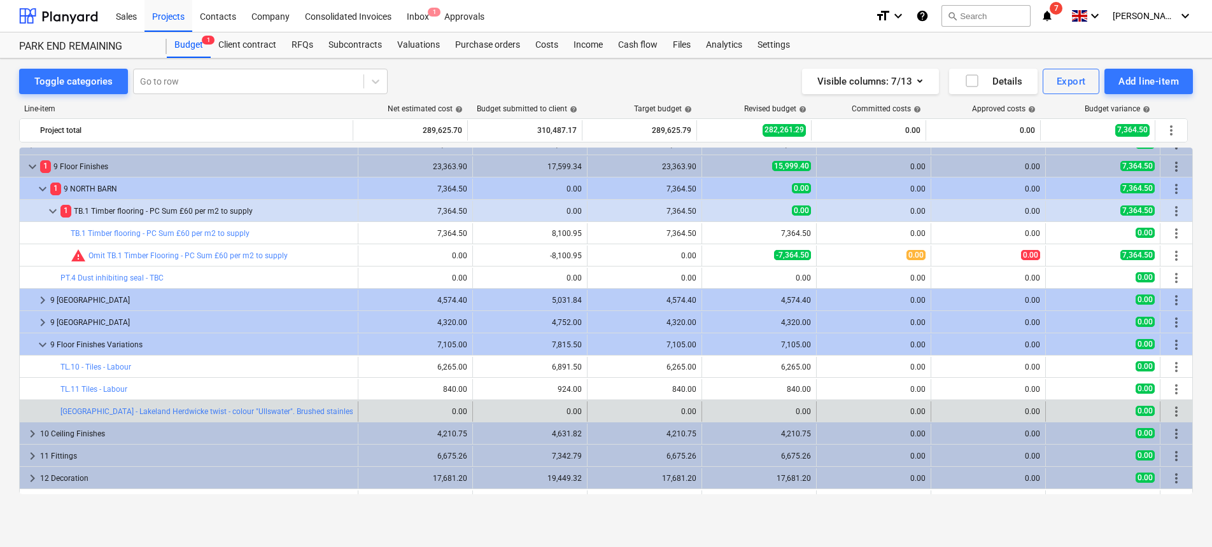
click at [1169, 407] on span "more_vert" at bounding box center [1176, 411] width 15 height 15
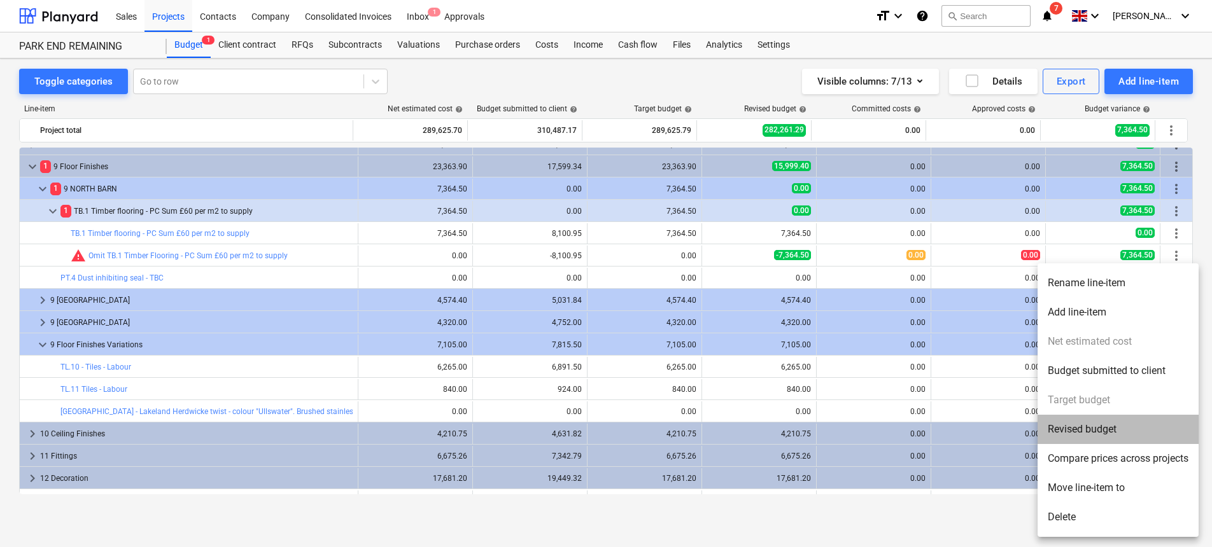
click at [1128, 422] on li "Revised budget" at bounding box center [1117, 429] width 161 height 29
type textarea "x"
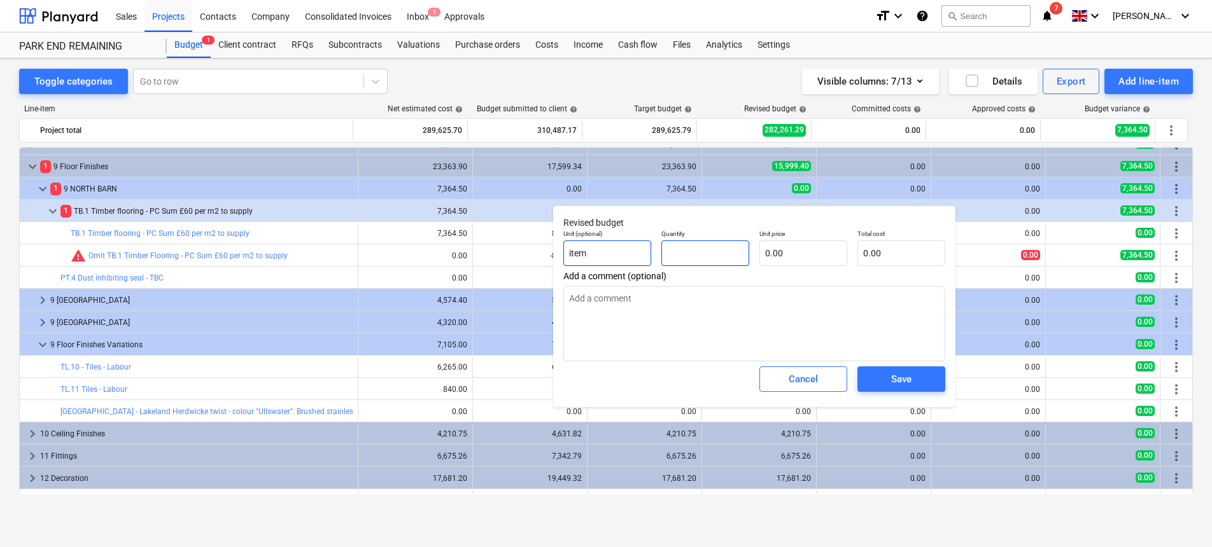
drag, startPoint x: 724, startPoint y: 251, endPoint x: 642, endPoint y: 246, distance: 82.9
click at [642, 246] on div "Unit (optional) item Quantity Unit price 0.00 Total cost 0.00" at bounding box center [754, 248] width 392 height 46
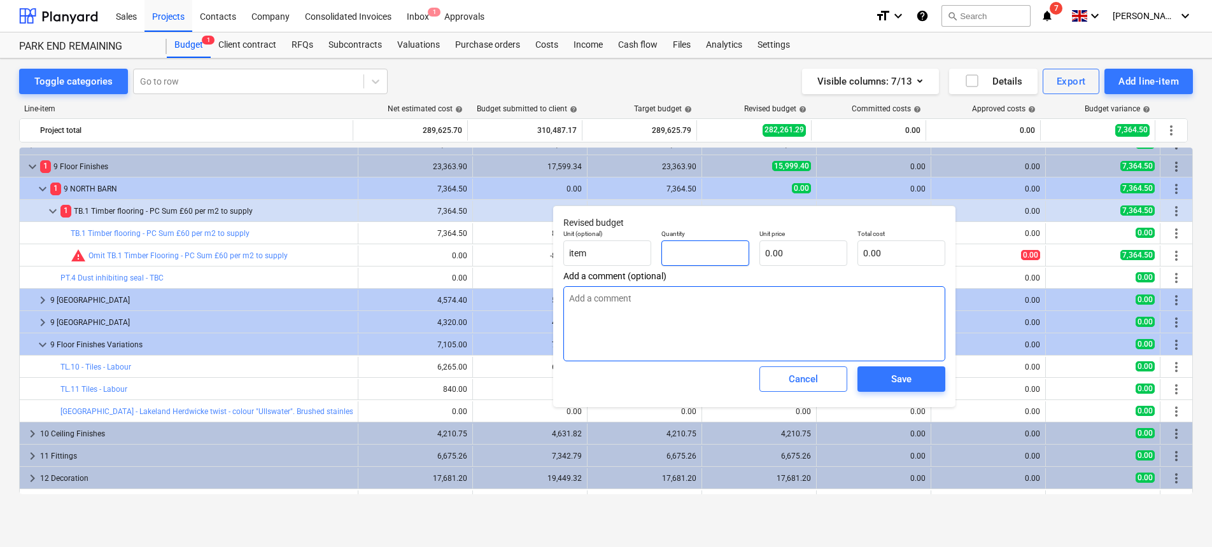
type textarea "x"
type input "1"
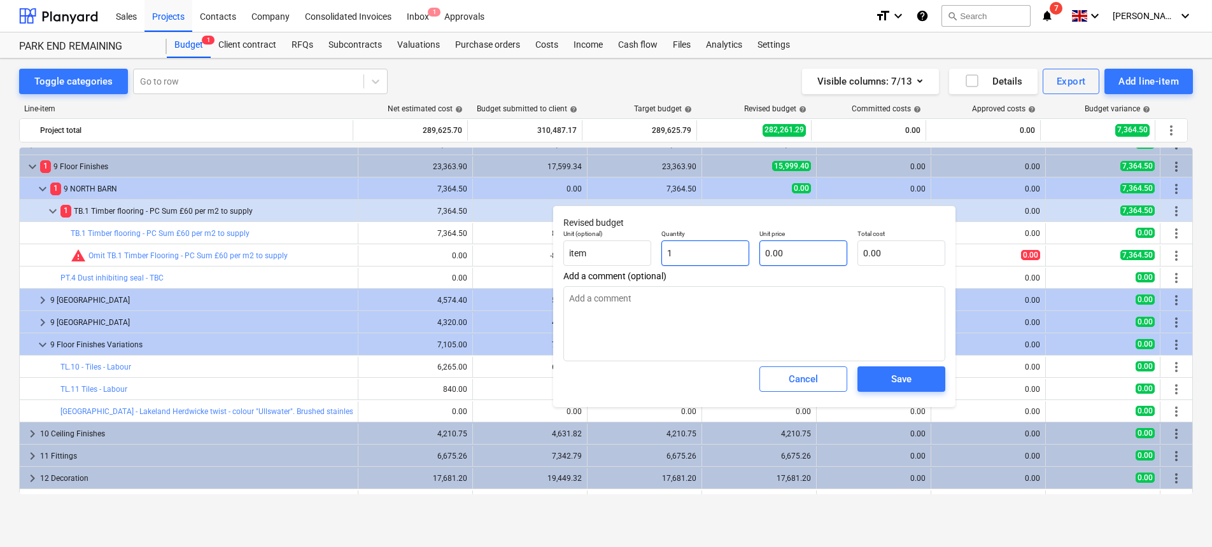
type textarea "x"
type input "1.00"
click at [740, 248] on div "Unit (optional) item Quantity 1.00 Unit price Total cost 0.00" at bounding box center [754, 248] width 392 height 46
type textarea "x"
type input "4"
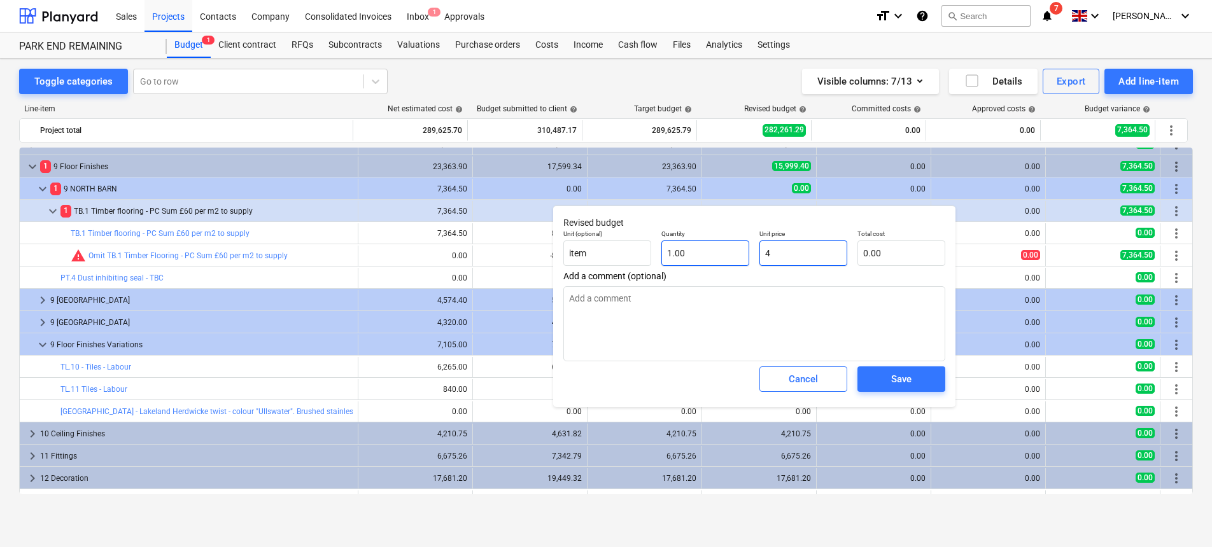
type input "4.00"
type textarea "x"
type input "43"
type input "43.00"
type textarea "x"
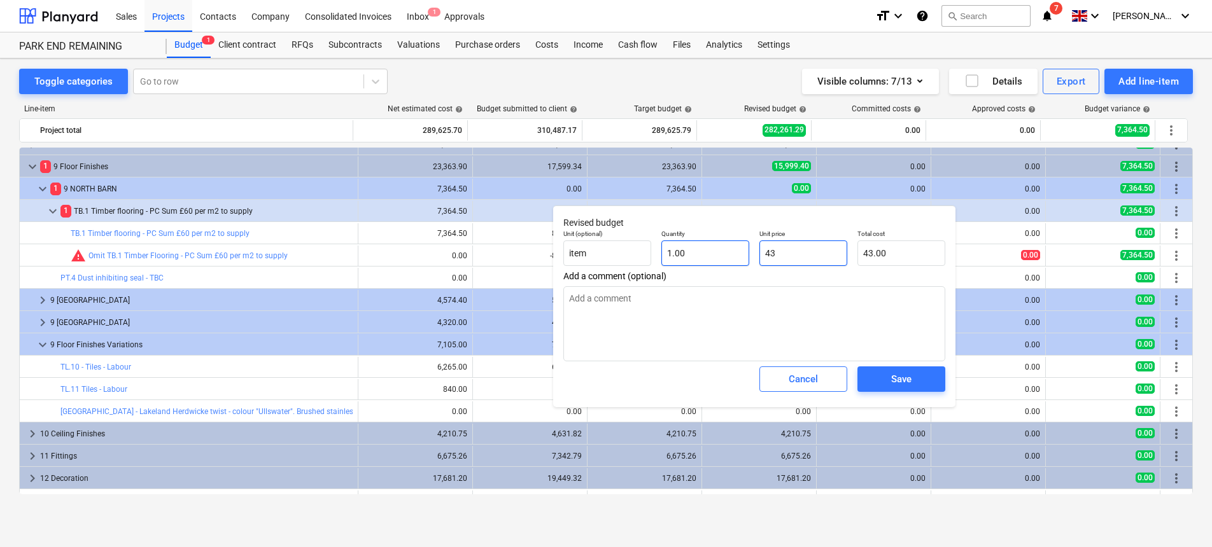
type input "438"
type input "438.00"
type textarea "x"
type input "4382"
type input "4,382.00"
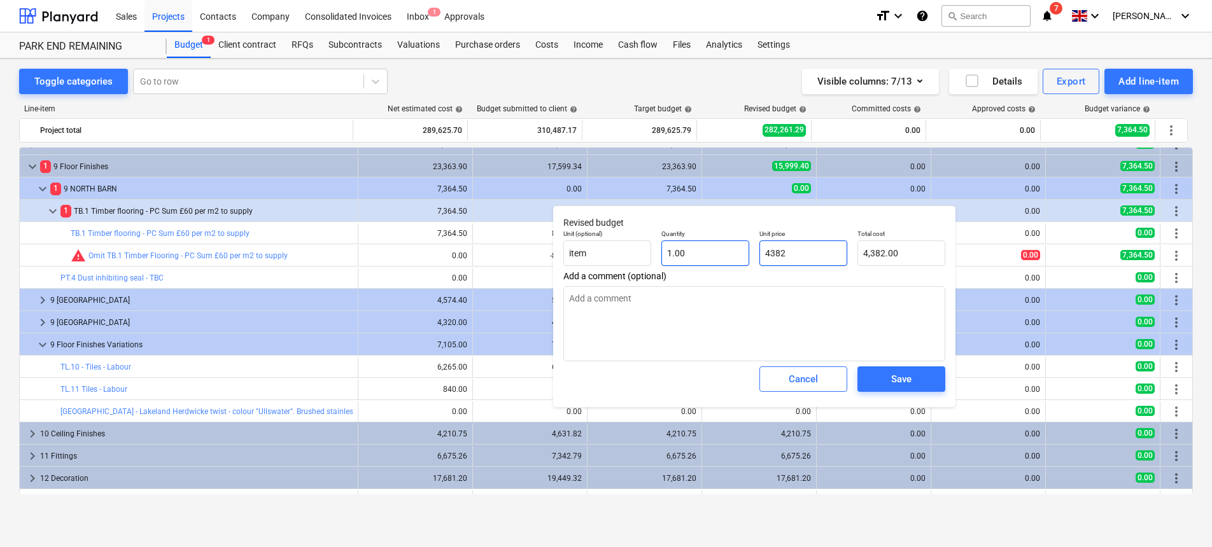
type textarea "x"
type input "4382."
type textarea "x"
type input "4382.1"
type input "4,382.10"
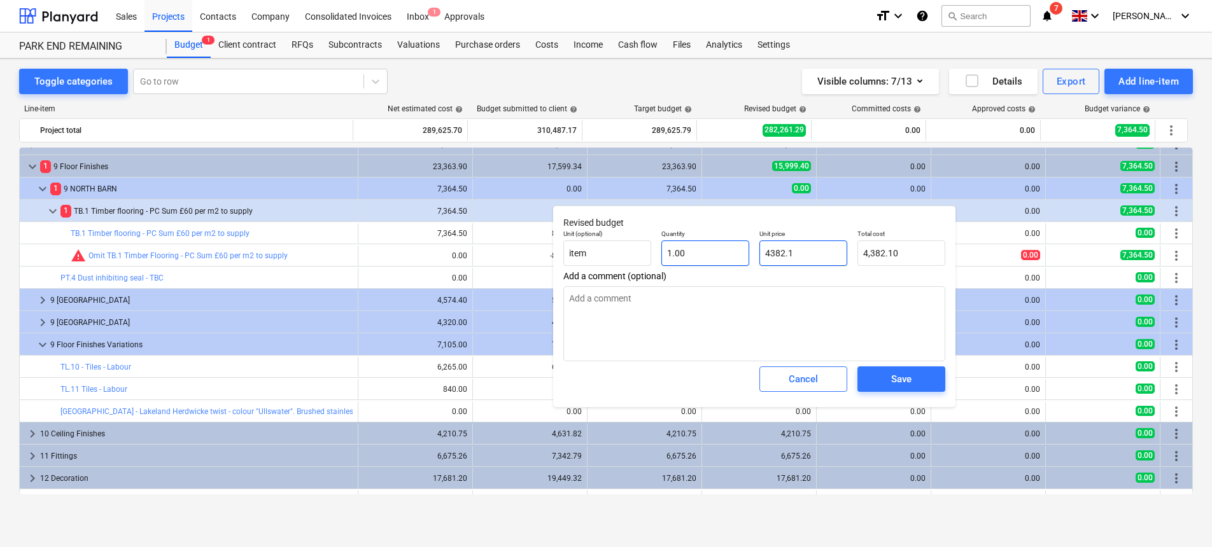
type textarea "x"
type input "4382.14"
type input "4,382.14"
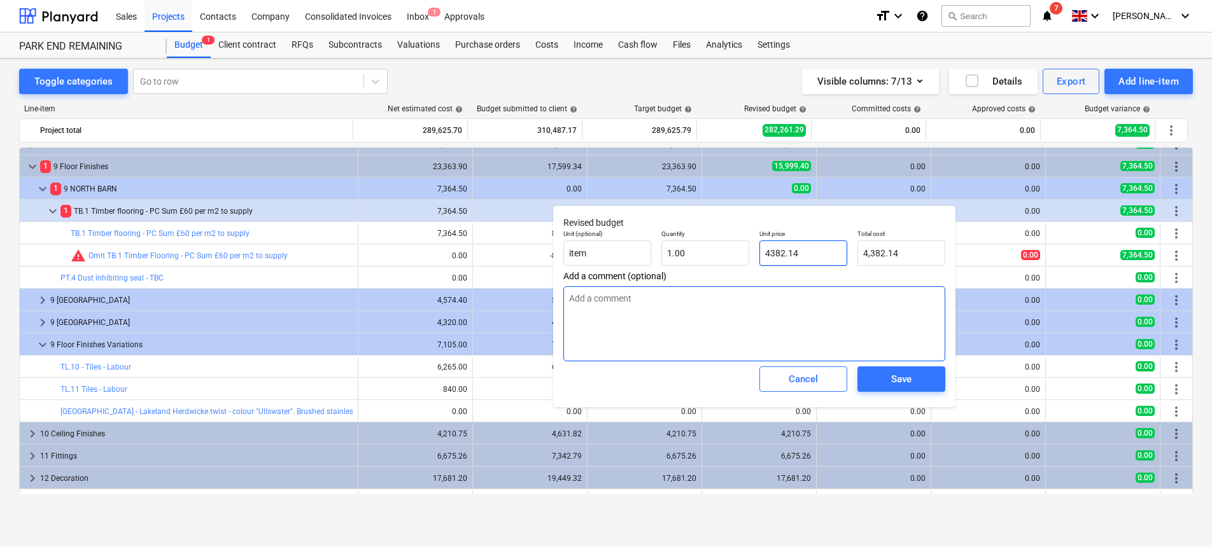
type input "4382.14"
type textarea "x"
type input "4,382.14"
click at [795, 315] on textarea at bounding box center [754, 323] width 382 height 75
type textarea "x"
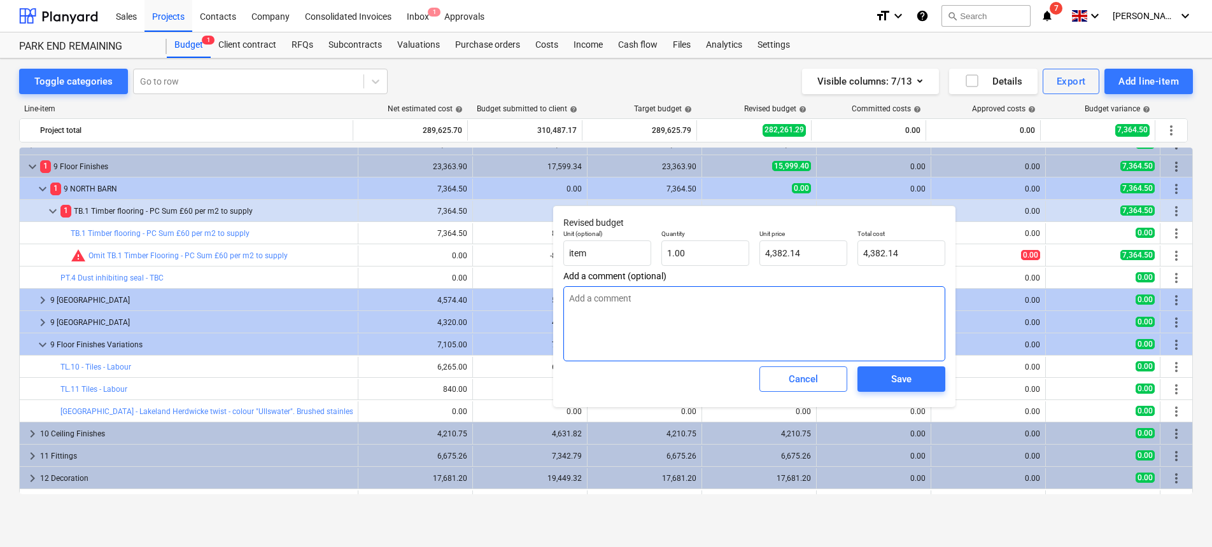
type textarea "A"
type textarea "x"
type textarea "Ap"
type textarea "x"
type textarea "App"
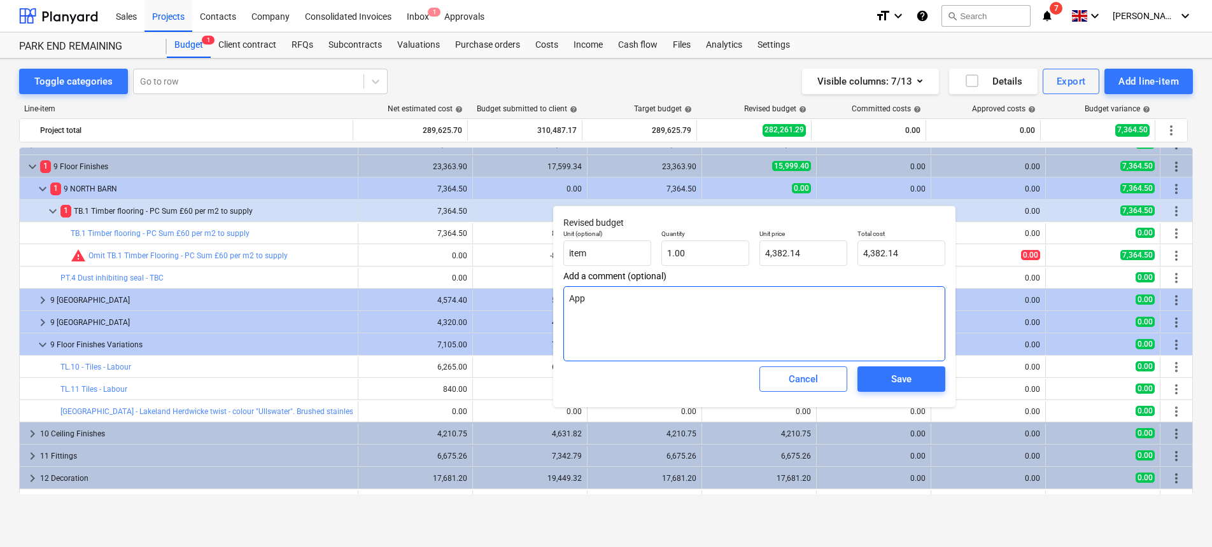
type textarea "x"
type textarea "Appr"
type textarea "x"
type textarea "Appro"
type textarea "x"
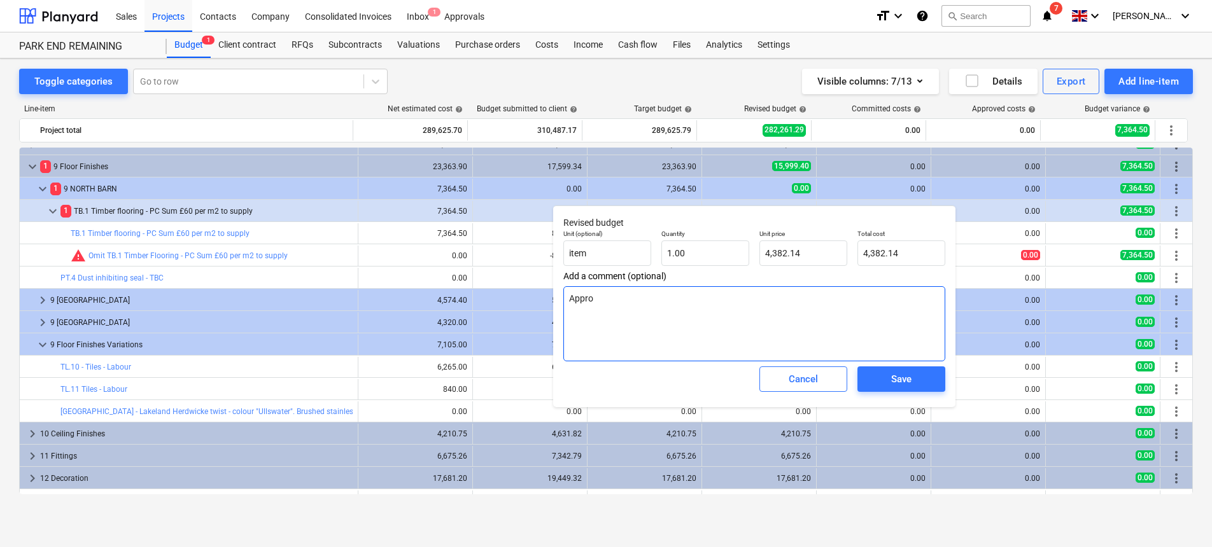
type textarea "Approv"
type textarea "x"
type textarea "Approve"
type textarea "x"
type textarea "Approved"
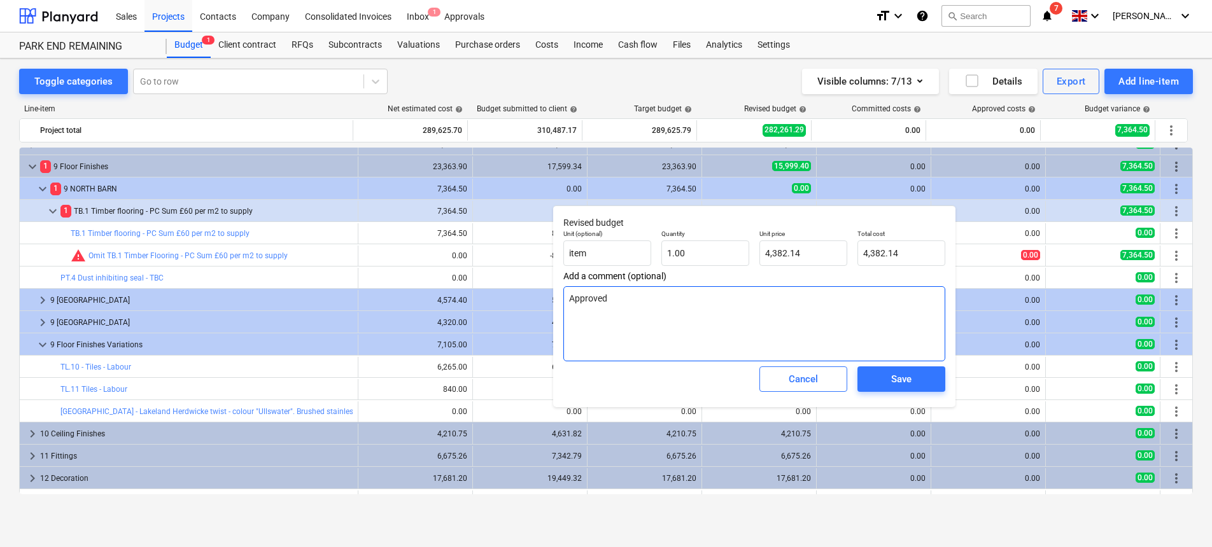
type textarea "x"
type textarea "Approved b"
type textarea "x"
type textarea "Approved by"
type textarea "x"
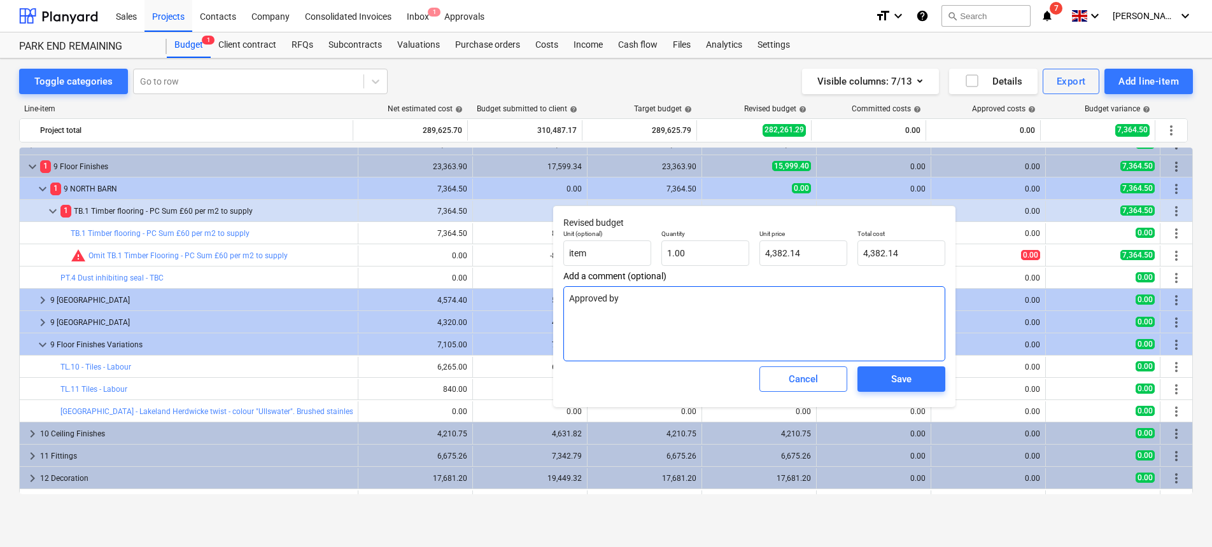
type textarea "Approved by"
type textarea "x"
type textarea "Approved by c"
type textarea "x"
type textarea "Approved by cl"
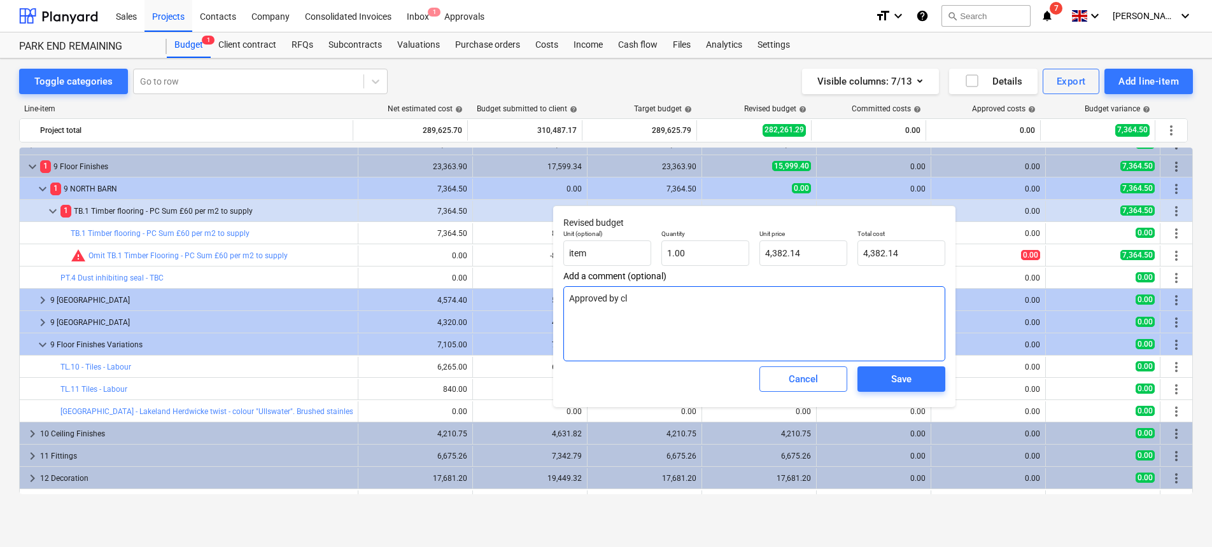
type textarea "x"
type textarea "Approved by clie"
type textarea "x"
type textarea "Approved by clien"
type textarea "x"
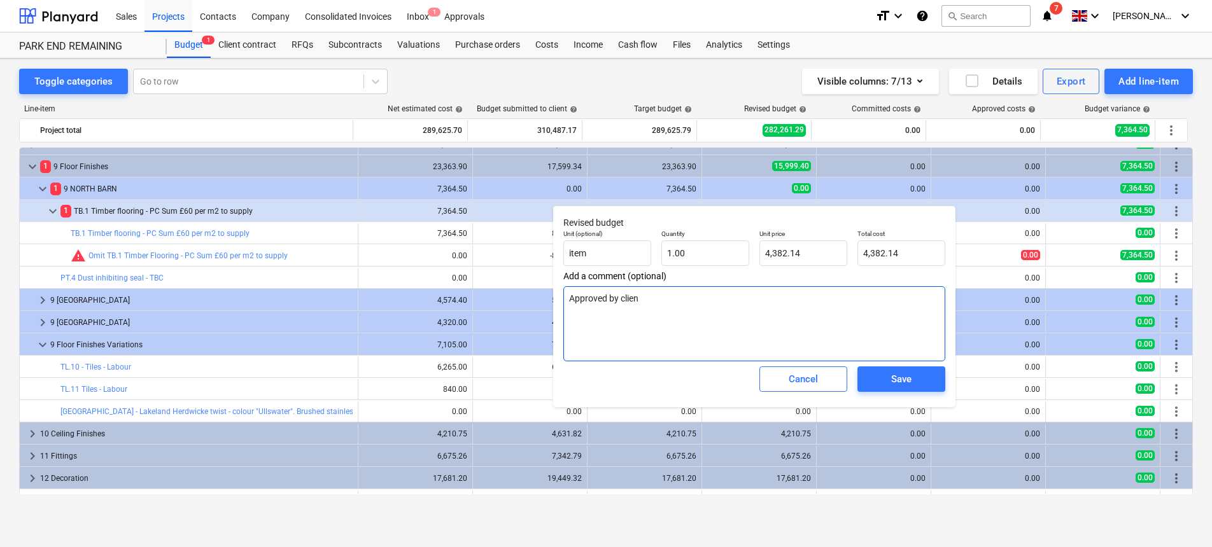
type textarea "Approved by client"
type textarea "x"
type textarea "Approved by client"
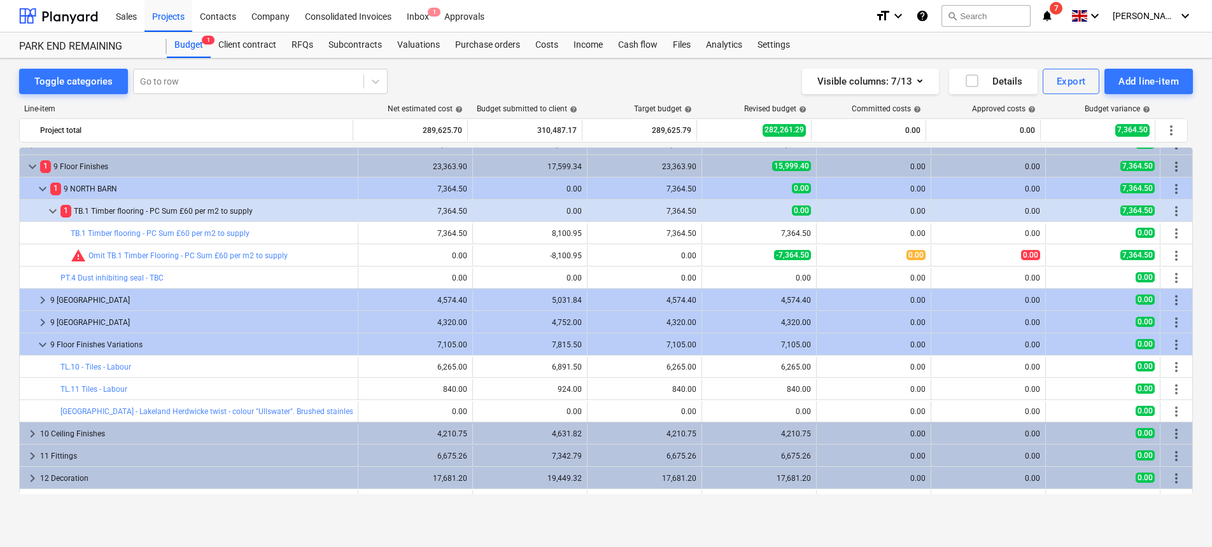
type textarea "x"
type input "1.00"
type input "4,382.14"
type textarea "x"
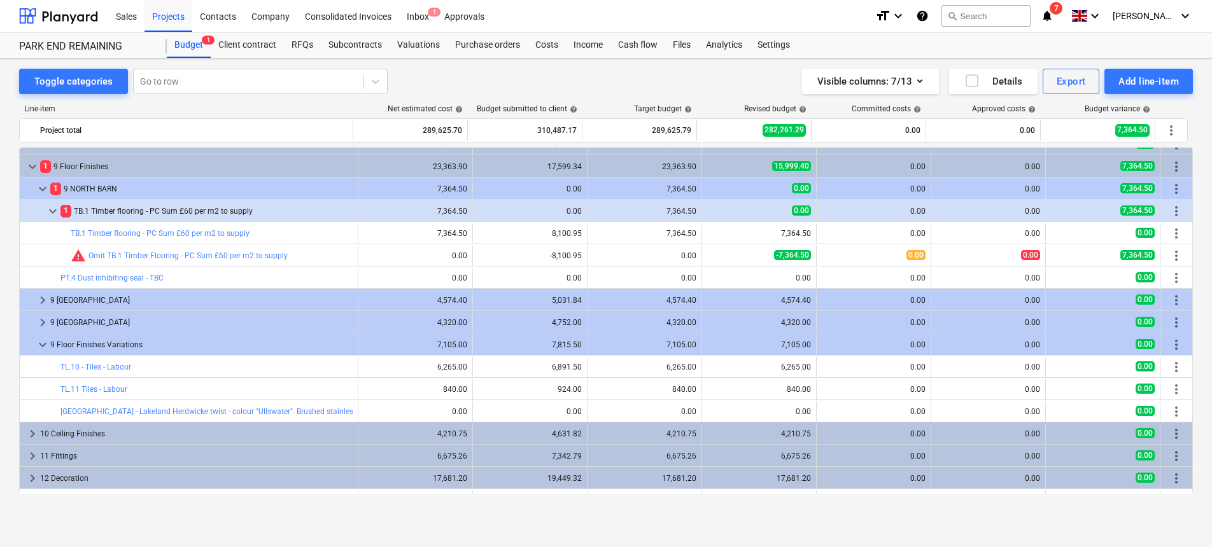
type input "1.00"
type input "4,382.14"
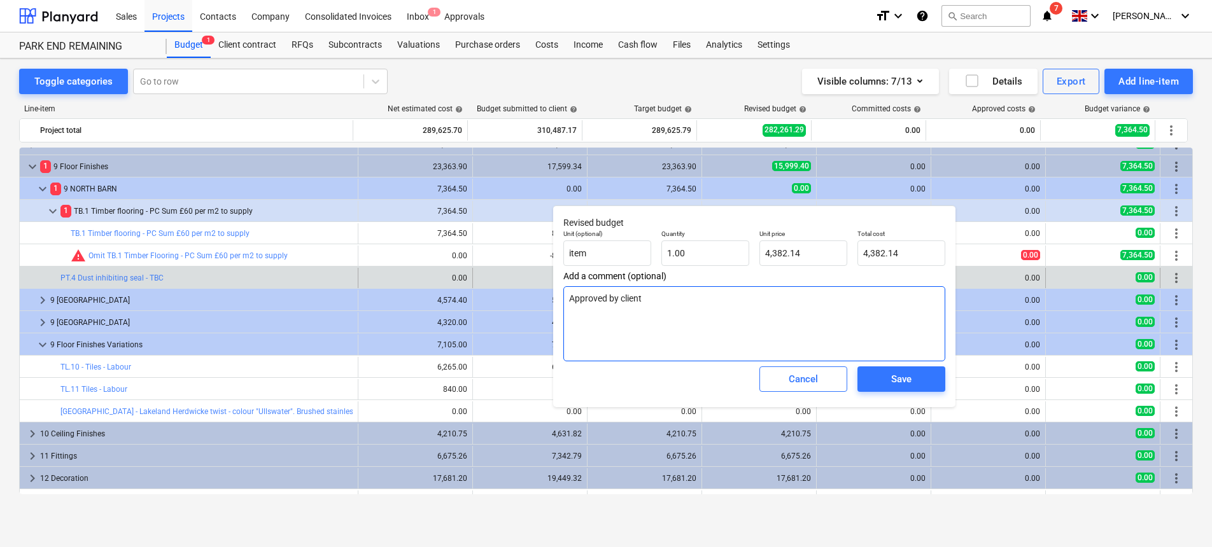
drag, startPoint x: 723, startPoint y: 300, endPoint x: 494, endPoint y: 274, distance: 230.7
click at [493, 274] on body "Sales Projects Contacts Company Consolidated Invoices Inbox 1 Approvals format_…" at bounding box center [606, 273] width 1212 height 547
drag, startPoint x: 765, startPoint y: 312, endPoint x: 496, endPoint y: 285, distance: 270.0
click at [496, 285] on body "Sales Projects Contacts Company Consolidated Invoices Inbox 1 Approvals format_…" at bounding box center [606, 273] width 1212 height 547
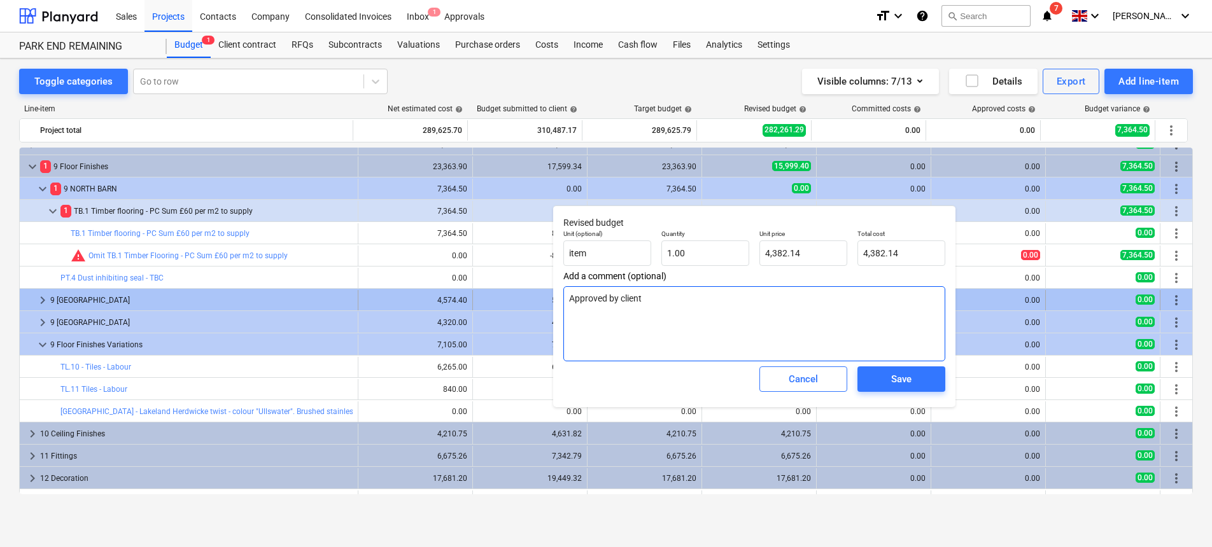
drag, startPoint x: 682, startPoint y: 295, endPoint x: 504, endPoint y: 295, distance: 177.6
click at [504, 295] on body "Sales Projects Contacts Company Consolidated Invoices Inbox 1 Approvals format_…" at bounding box center [606, 273] width 1212 height 547
drag, startPoint x: 684, startPoint y: 310, endPoint x: 668, endPoint y: 302, distance: 17.4
click at [565, 305] on textarea "Approved by client" at bounding box center [754, 323] width 382 height 75
drag, startPoint x: 669, startPoint y: 302, endPoint x: 582, endPoint y: 289, distance: 88.1
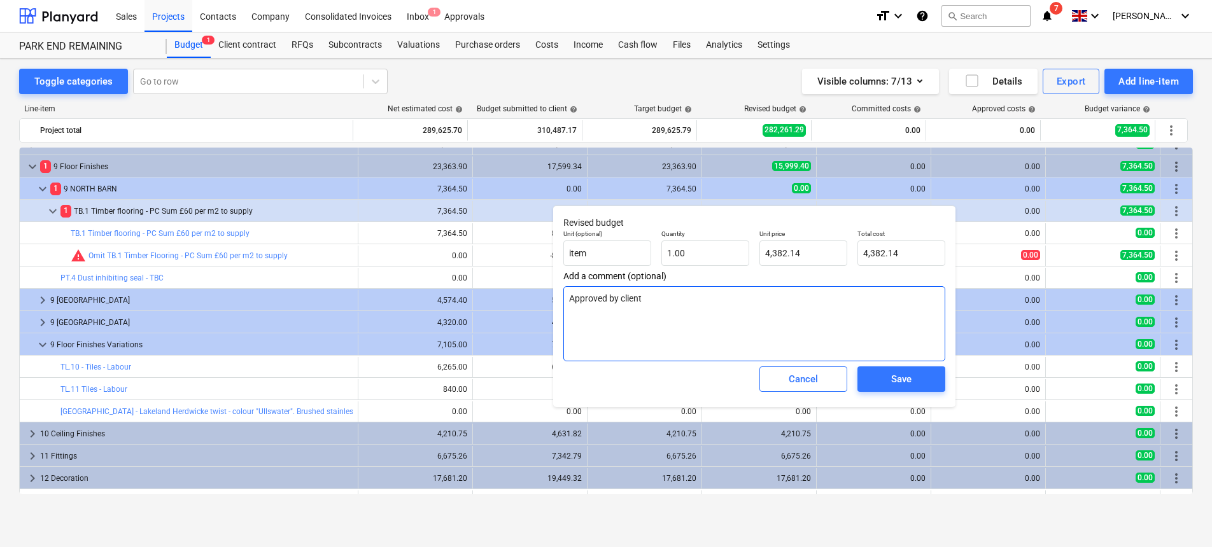
click at [582, 289] on textarea "Approved by client" at bounding box center [754, 323] width 382 height 75
type textarea "x"
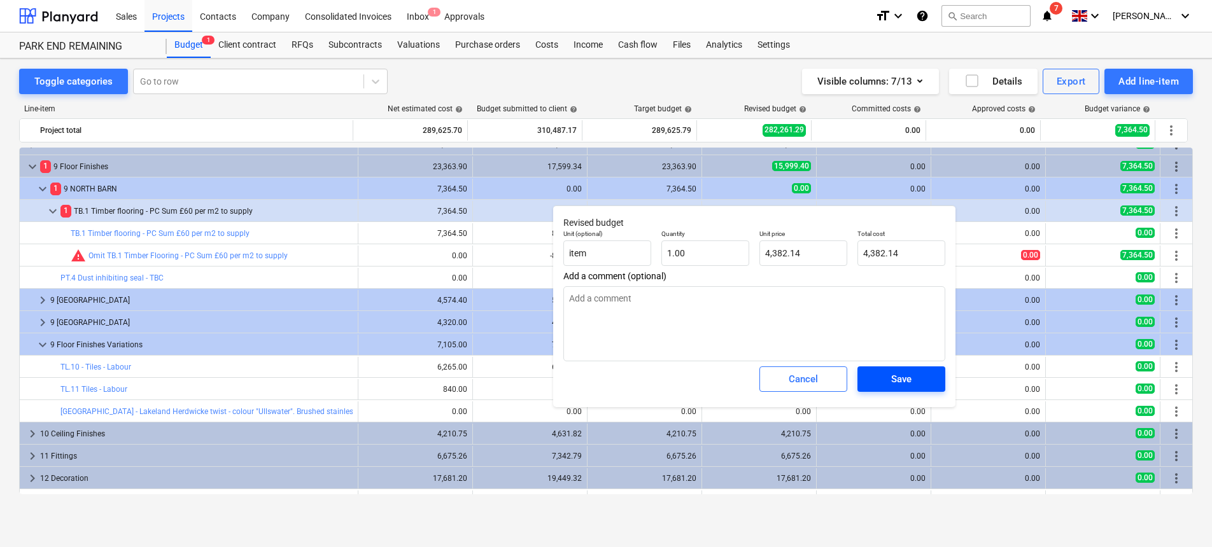
click at [904, 382] on div "Save" at bounding box center [901, 379] width 20 height 17
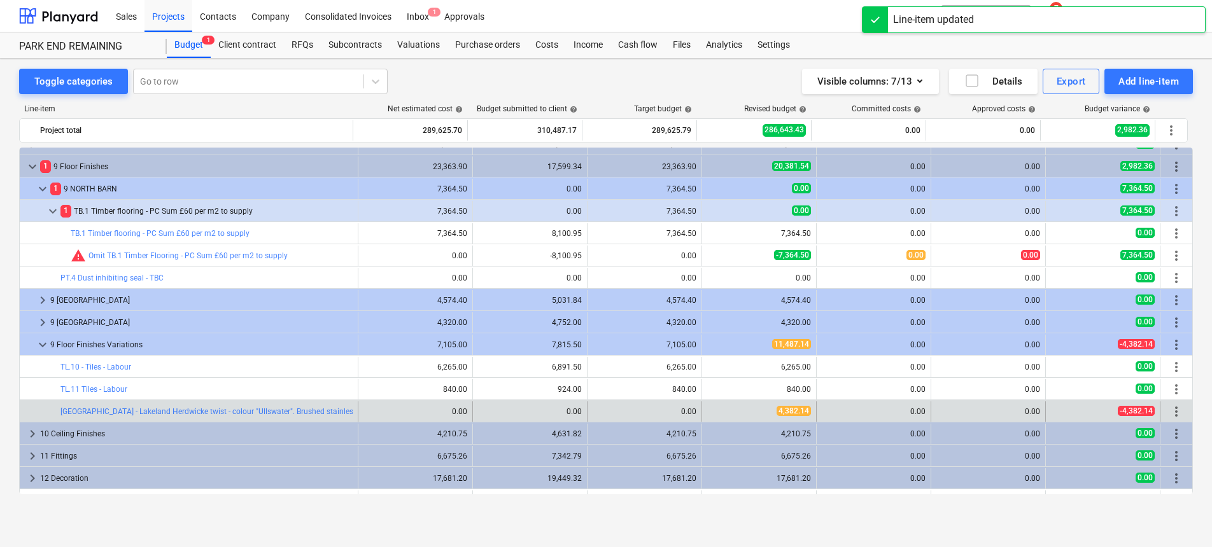
click at [1177, 412] on span "more_vert" at bounding box center [1176, 411] width 15 height 15
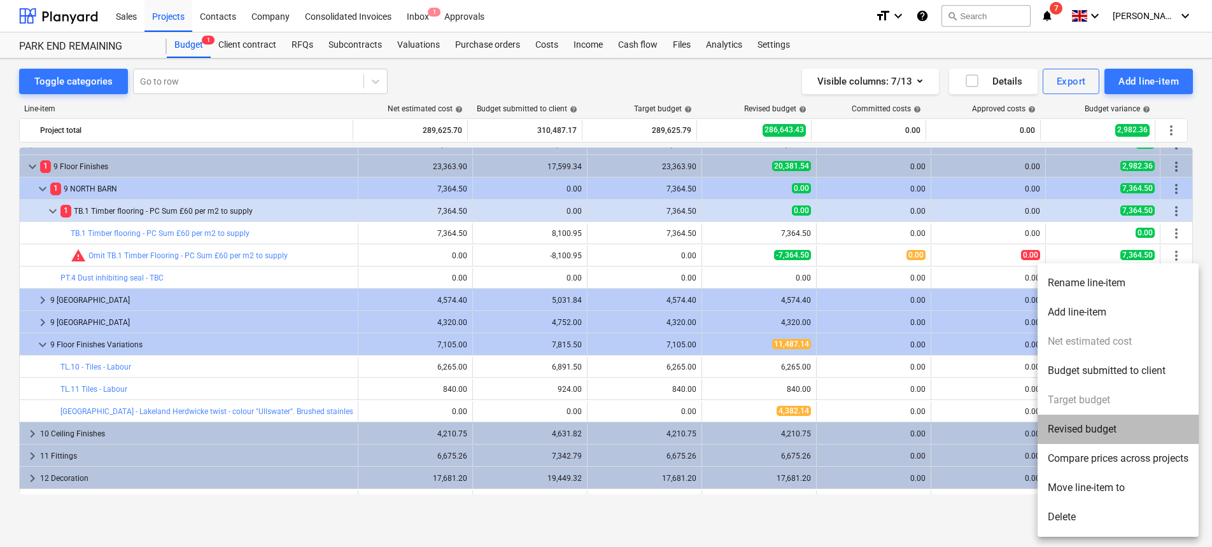
click at [1118, 440] on li "Revised budget" at bounding box center [1117, 429] width 161 height 29
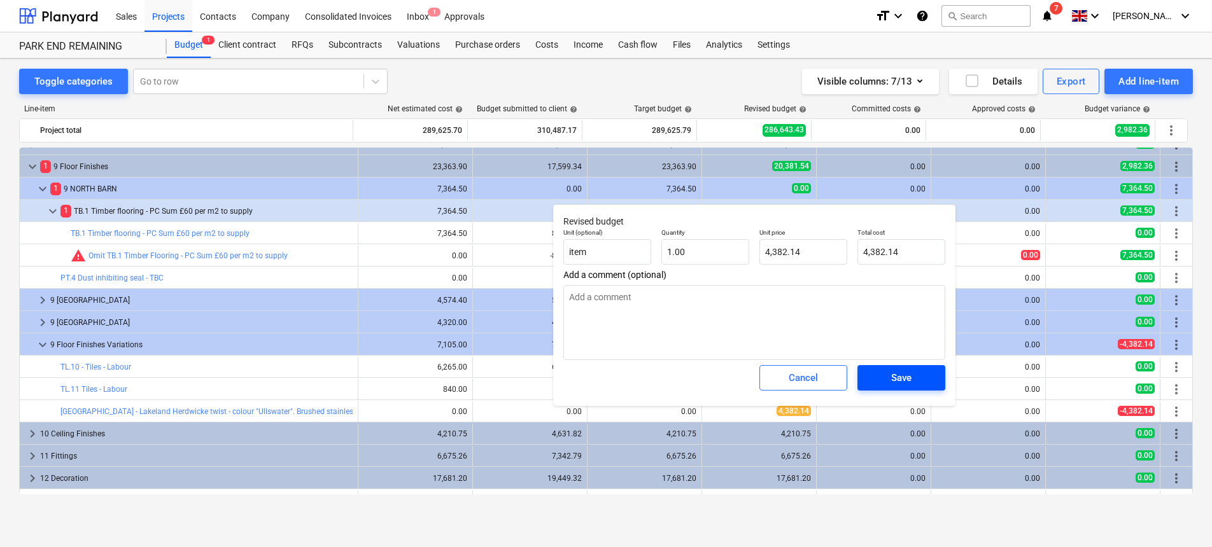
click at [887, 373] on span "Save" at bounding box center [901, 378] width 57 height 17
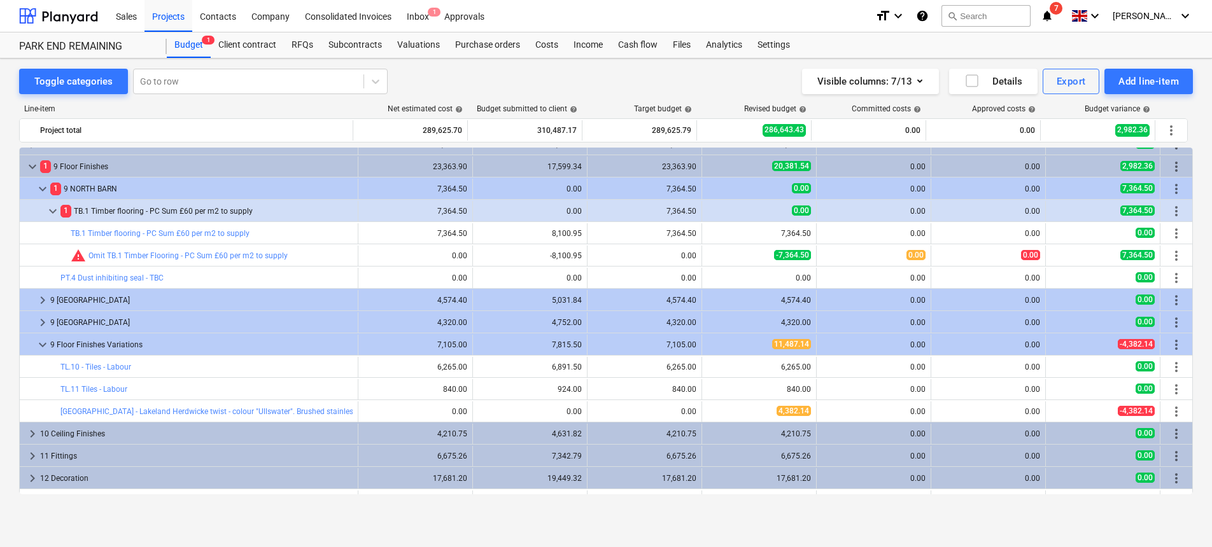
type textarea "x"
click at [1169, 410] on span "more_vert" at bounding box center [1176, 411] width 15 height 15
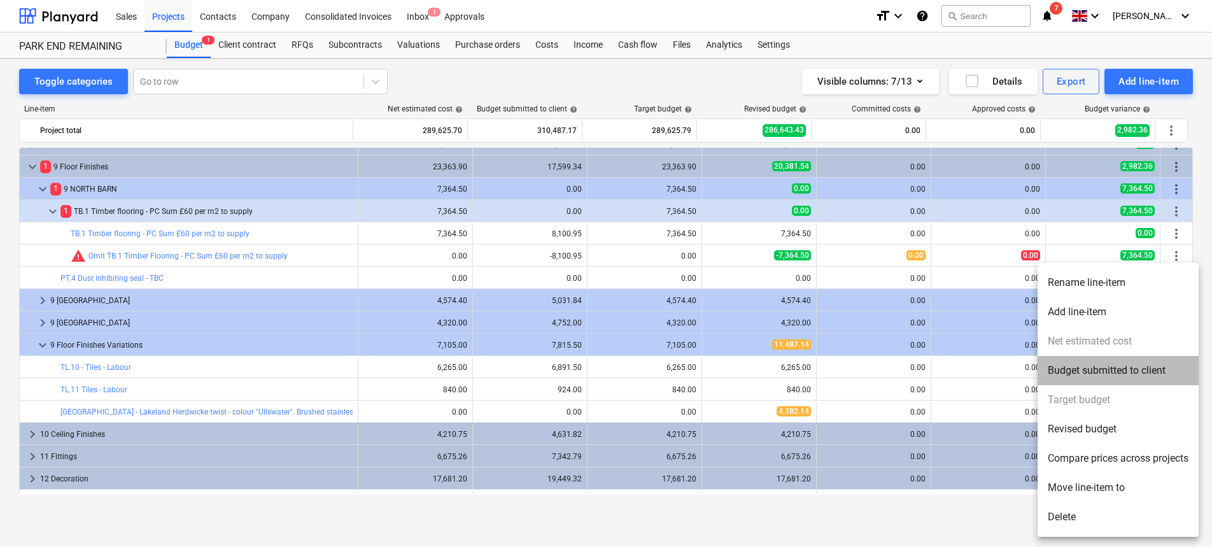
click at [1135, 374] on li "Budget submitted to client" at bounding box center [1117, 370] width 161 height 29
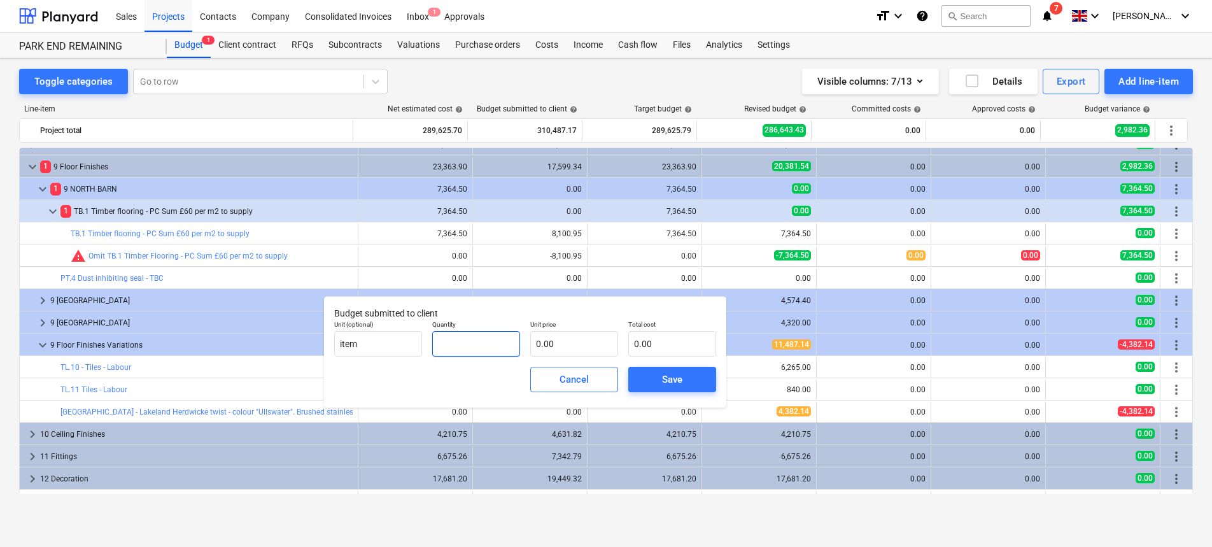
drag, startPoint x: 474, startPoint y: 343, endPoint x: 462, endPoint y: 342, distance: 12.1
click at [462, 342] on input "text" at bounding box center [476, 343] width 88 height 25
type input "1.00"
drag, startPoint x: 516, startPoint y: 337, endPoint x: 509, endPoint y: 336, distance: 7.1
click at [509, 336] on div "Unit (optional) item Quantity 1.00 Unit price Total cost 0.00" at bounding box center [525, 338] width 392 height 46
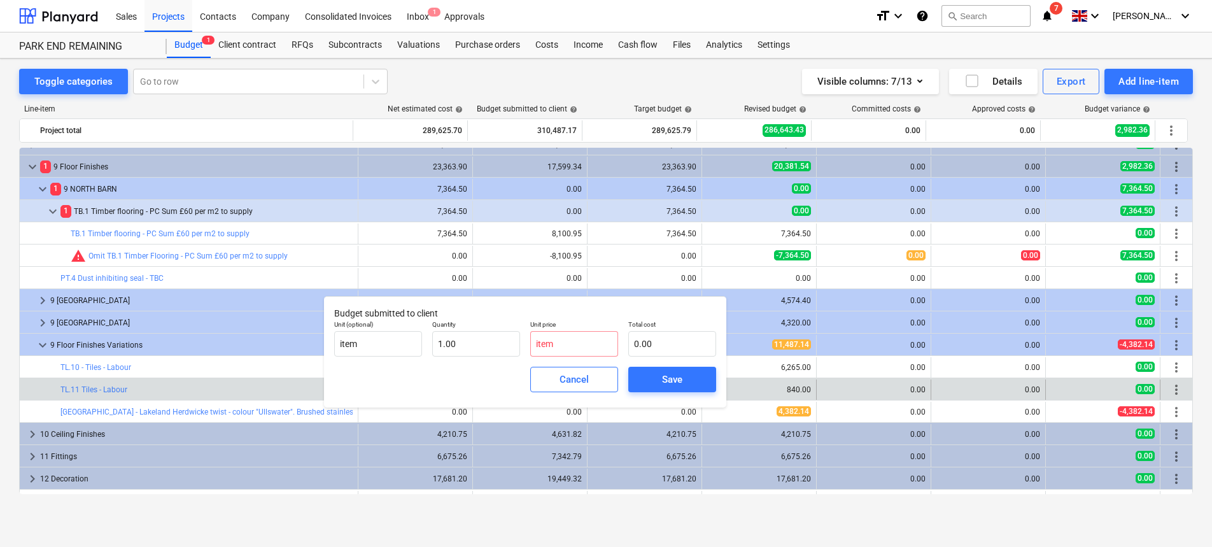
type input "0.00"
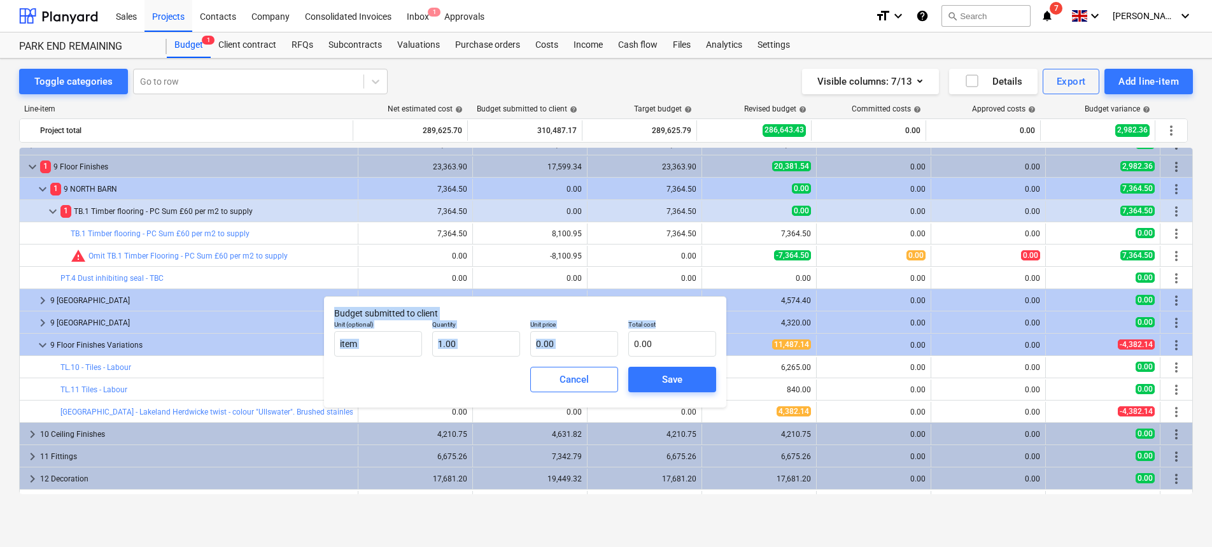
drag, startPoint x: 670, startPoint y: 342, endPoint x: 643, endPoint y: 340, distance: 26.9
click at [663, 342] on input "text" at bounding box center [672, 343] width 88 height 25
click at [604, 349] on div "Unit (optional) item Quantity 1.00 Unit price 0.00 Total cost" at bounding box center [525, 338] width 392 height 46
type input "4"
type input "4.00"
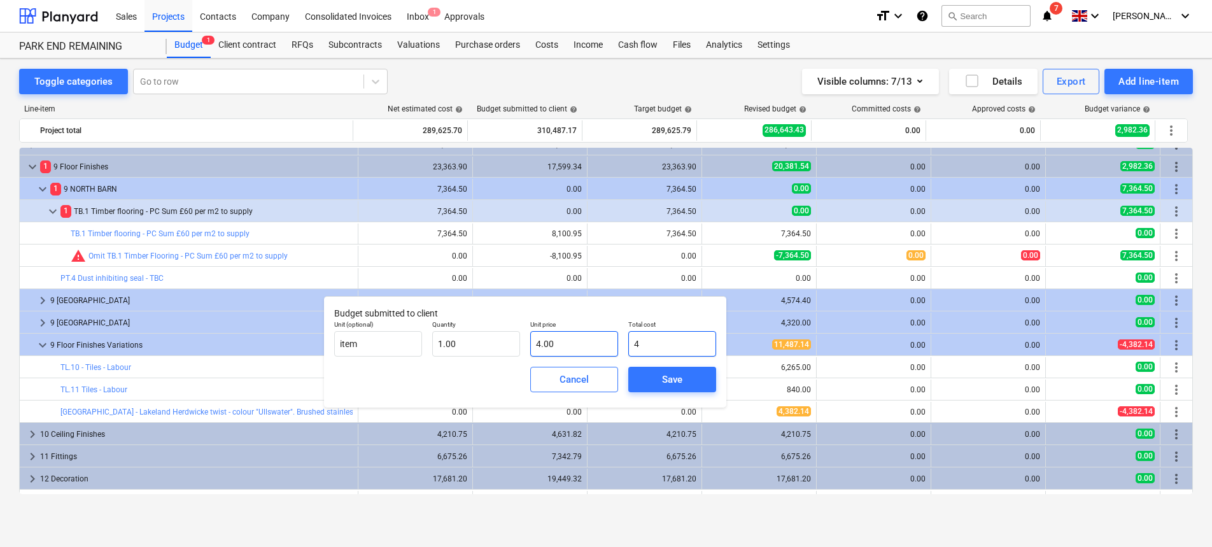
type input "43"
type input "43.00"
type input "438"
type input "438.00"
type input "4382"
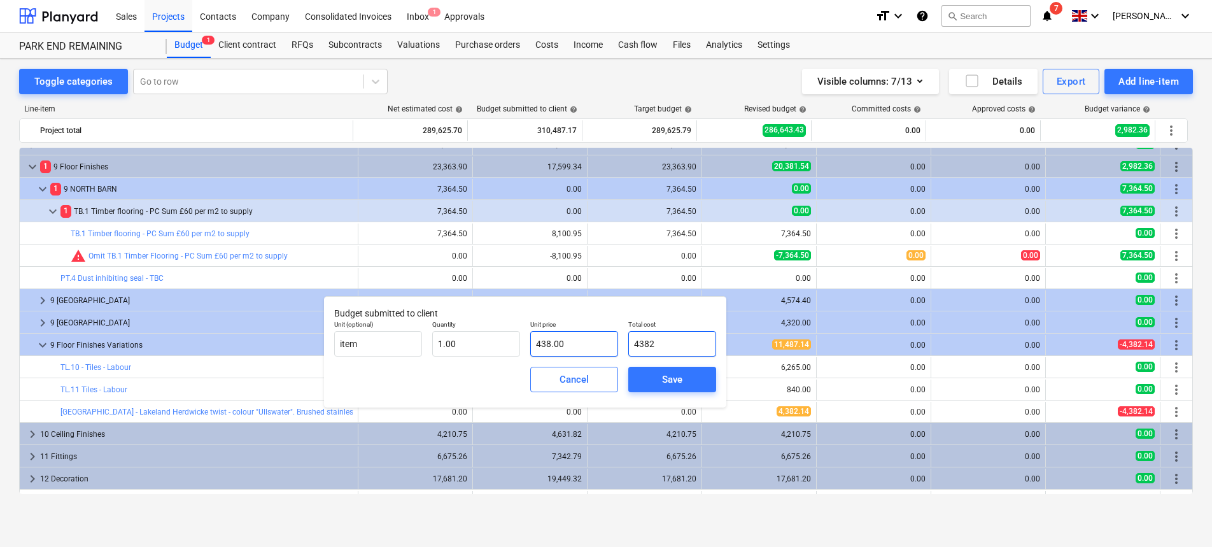
type input "4,382.00"
type input "4382.1"
type input "4,382.10"
type input "4382.14"
type input "4,382.14"
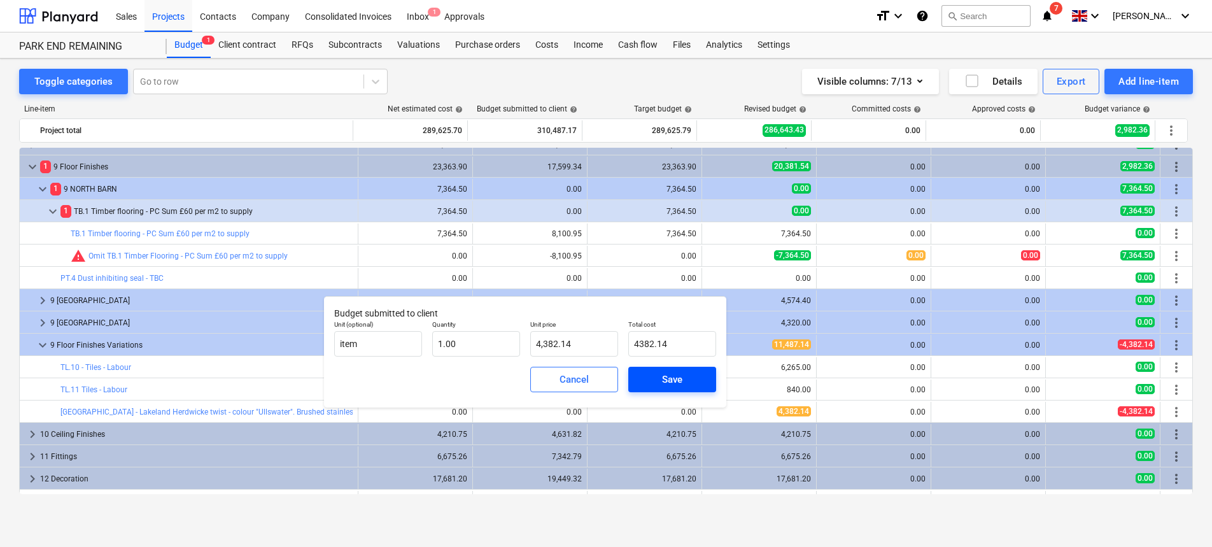
type input "4,382.14"
click at [687, 378] on span "Save" at bounding box center [671, 379] width 57 height 17
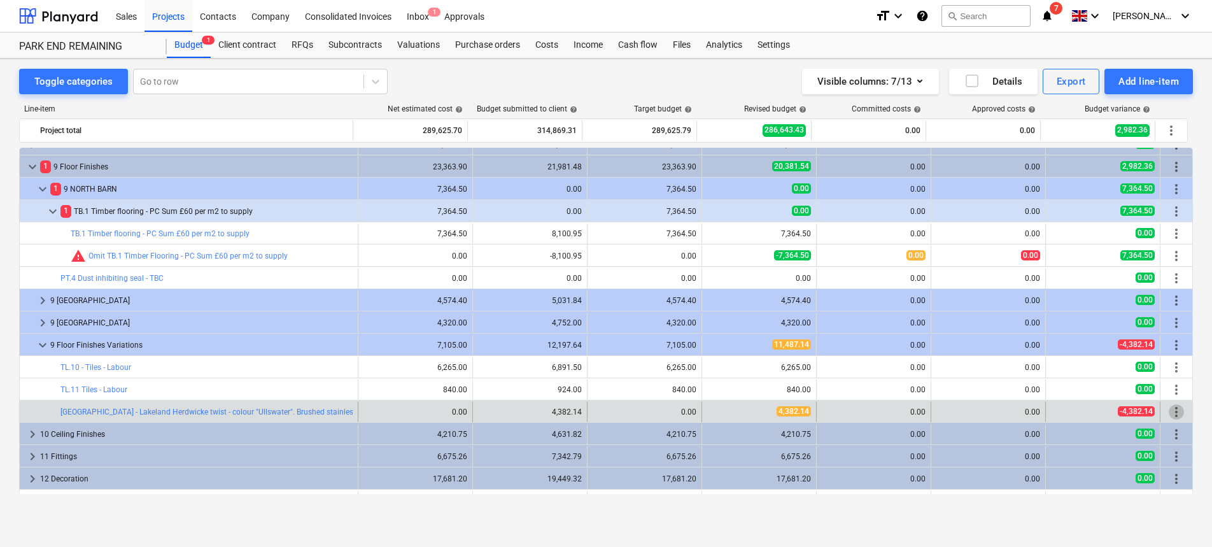
click at [1169, 409] on span "more_vert" at bounding box center [1176, 411] width 15 height 15
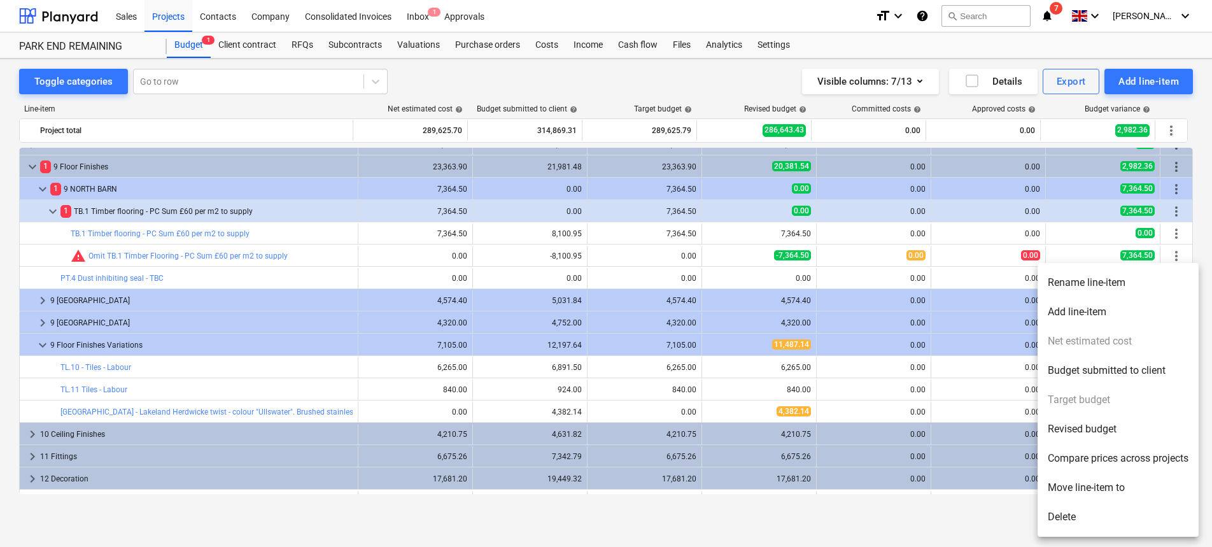
click at [687, 412] on div at bounding box center [606, 273] width 1212 height 547
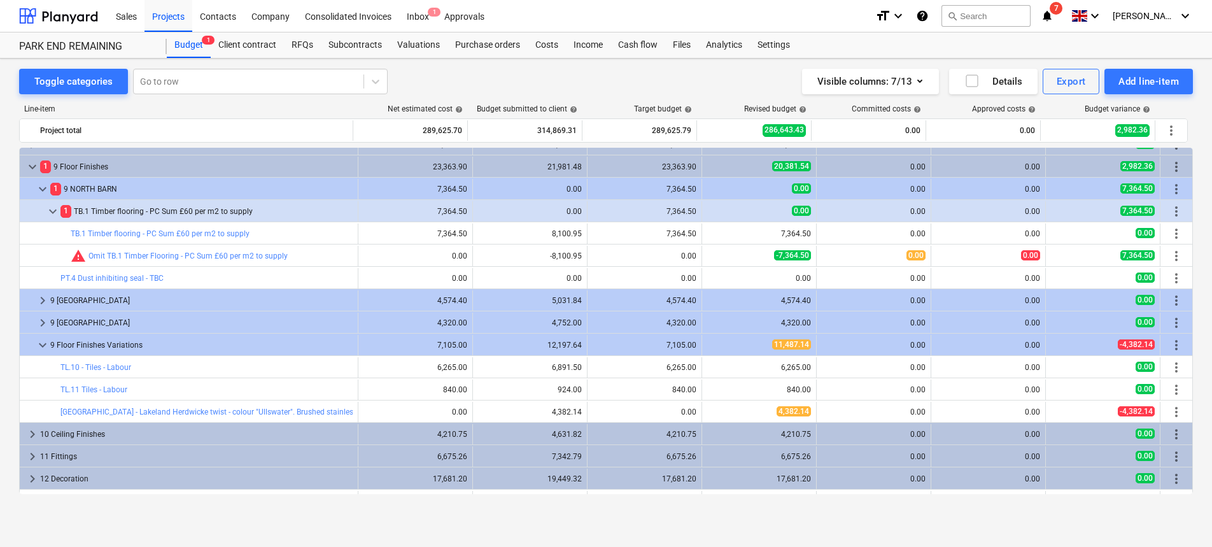
click at [685, 103] on div "Line-item Net estimated cost help Budget submitted to client help Target budget…" at bounding box center [606, 301] width 1174 height 415
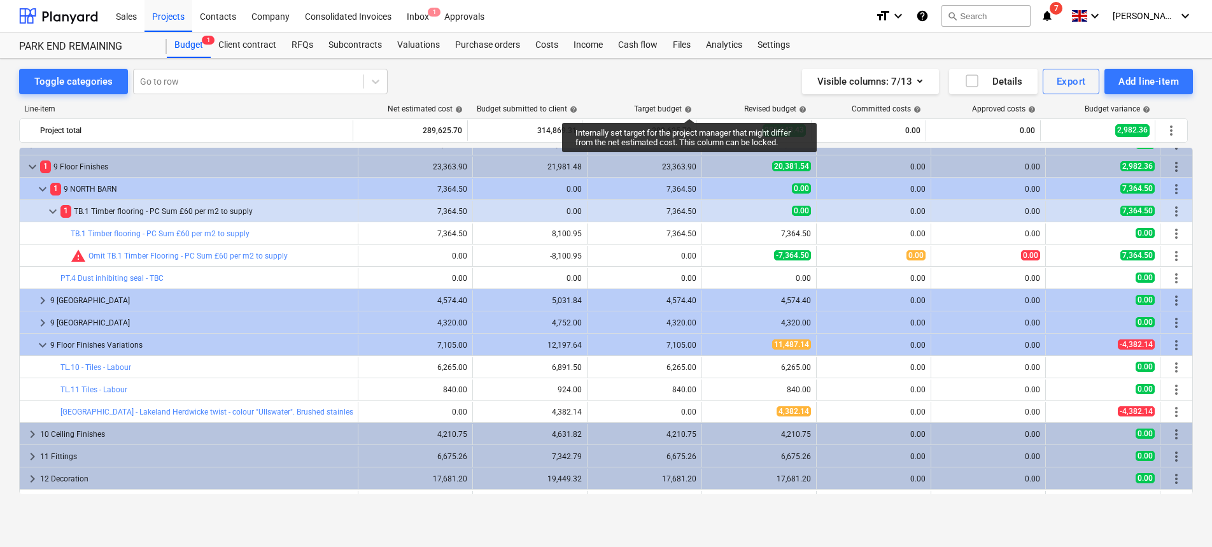
click at [689, 107] on span "help" at bounding box center [687, 110] width 10 height 8
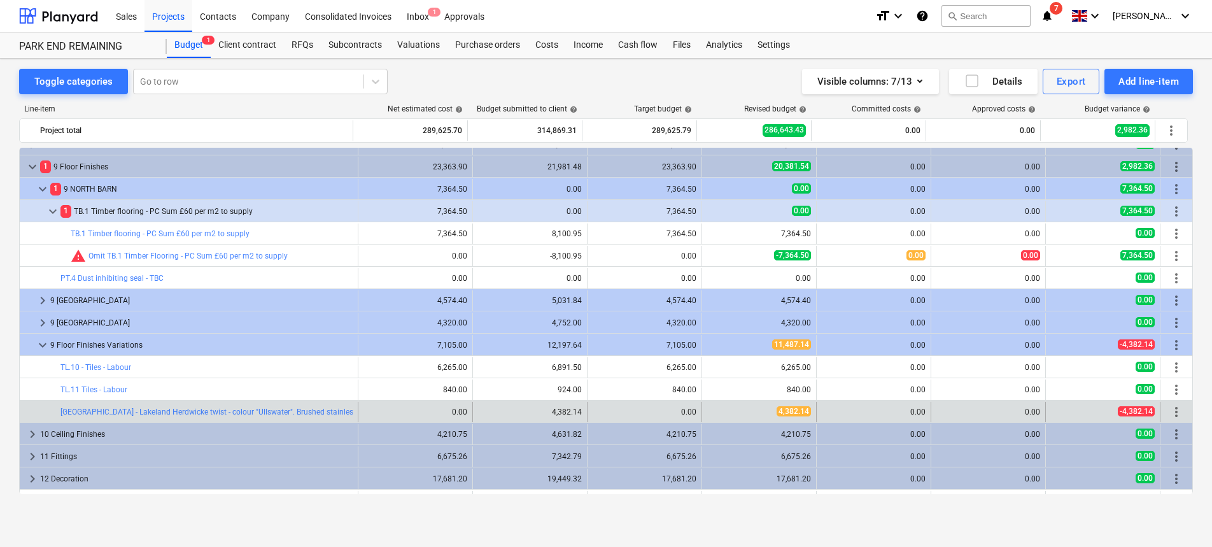
click at [1172, 413] on span "more_vert" at bounding box center [1176, 411] width 15 height 15
